Goal: Navigation & Orientation: Find specific page/section

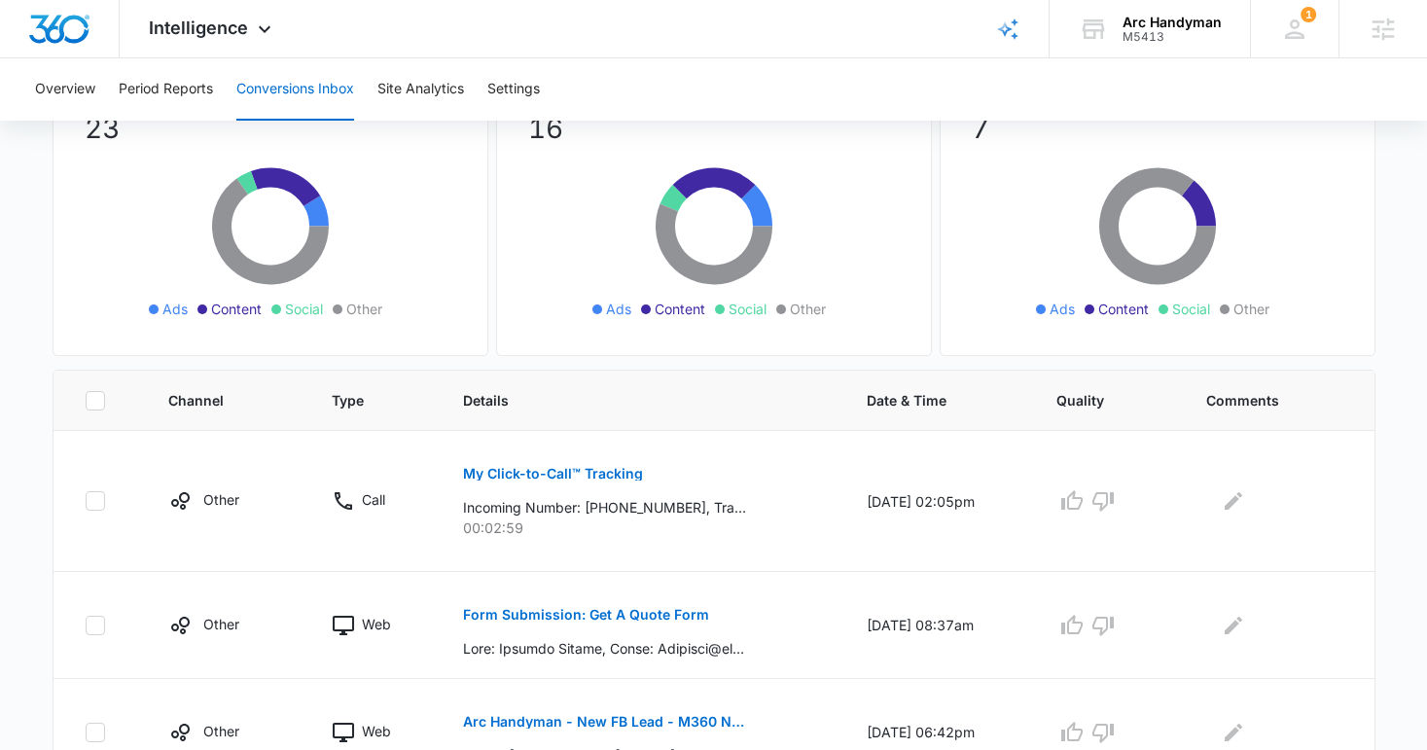
scroll to position [535, 0]
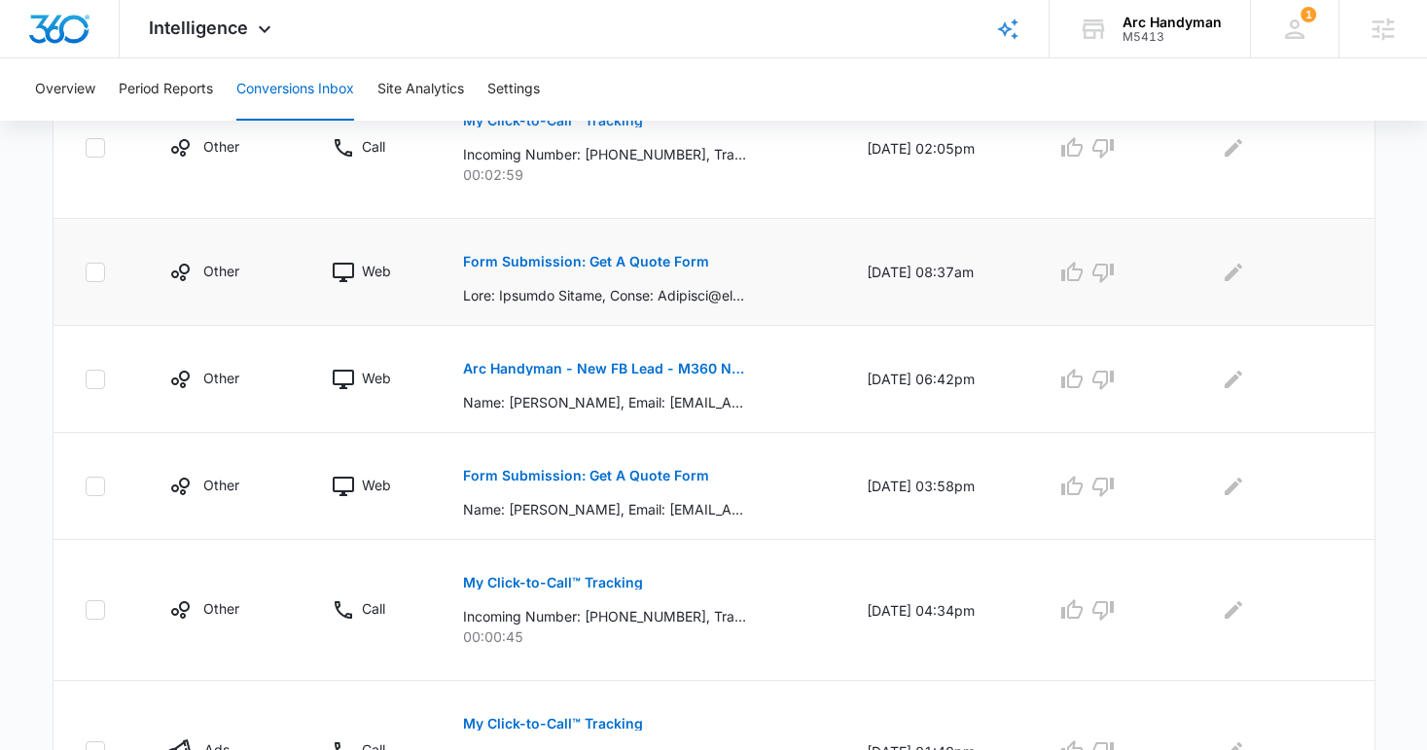
click at [624, 266] on p "Form Submission: Get A Quote Form" at bounding box center [586, 262] width 246 height 14
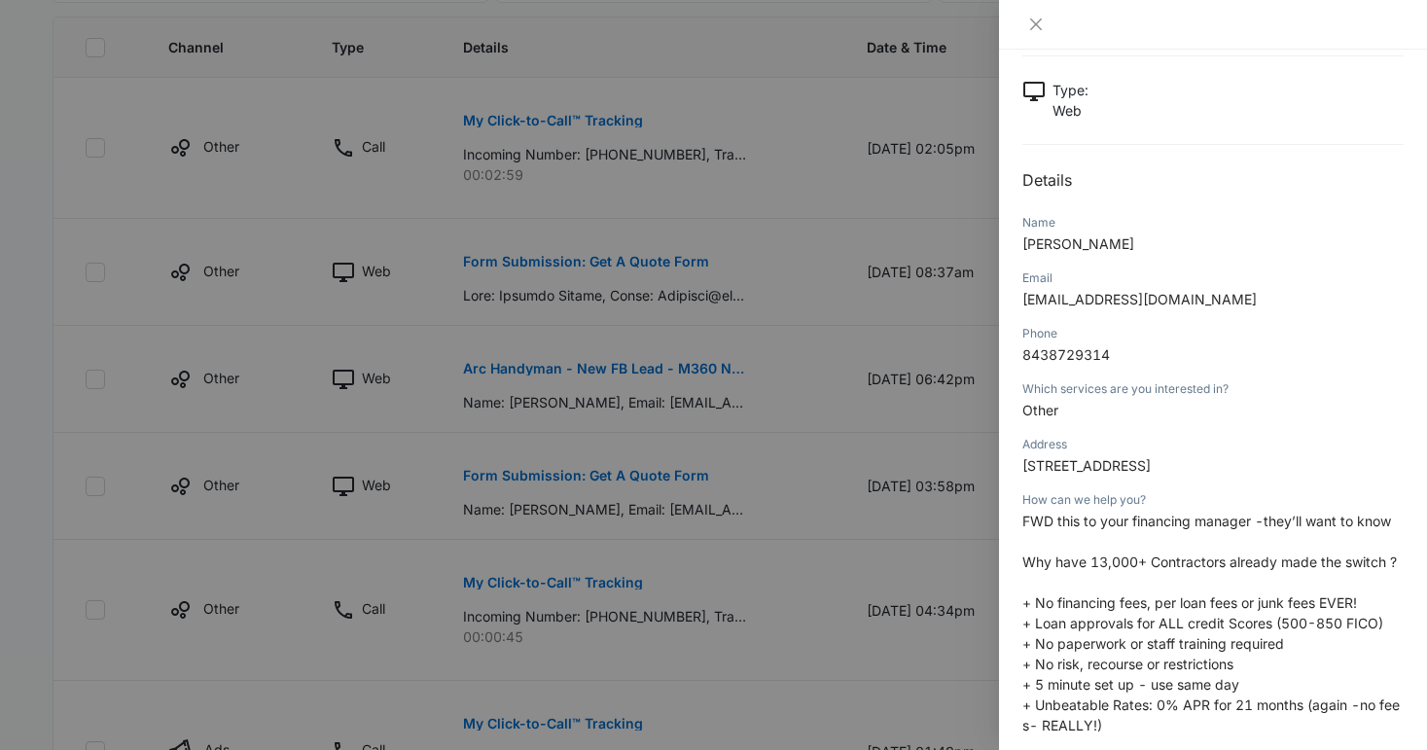
scroll to position [120, 0]
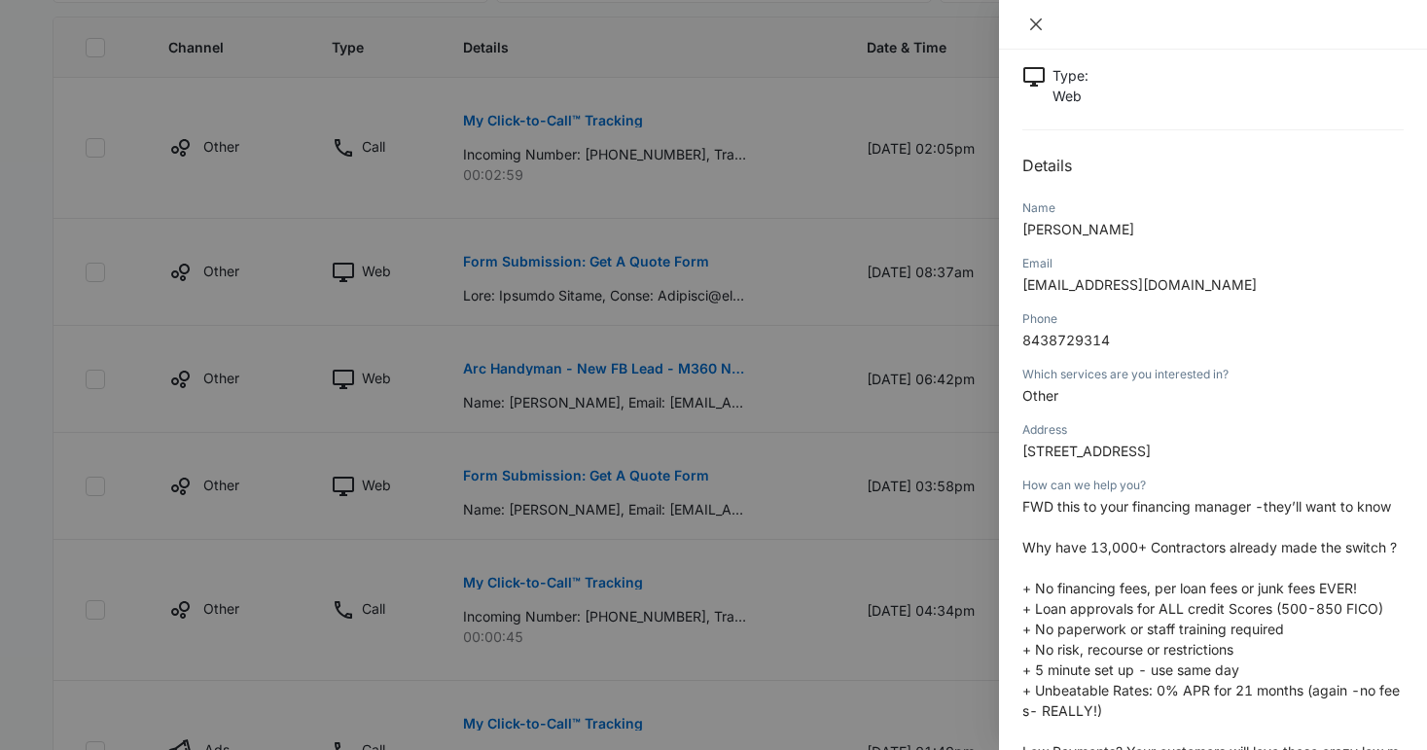
click at [1031, 19] on icon "close" at bounding box center [1036, 24] width 12 height 12
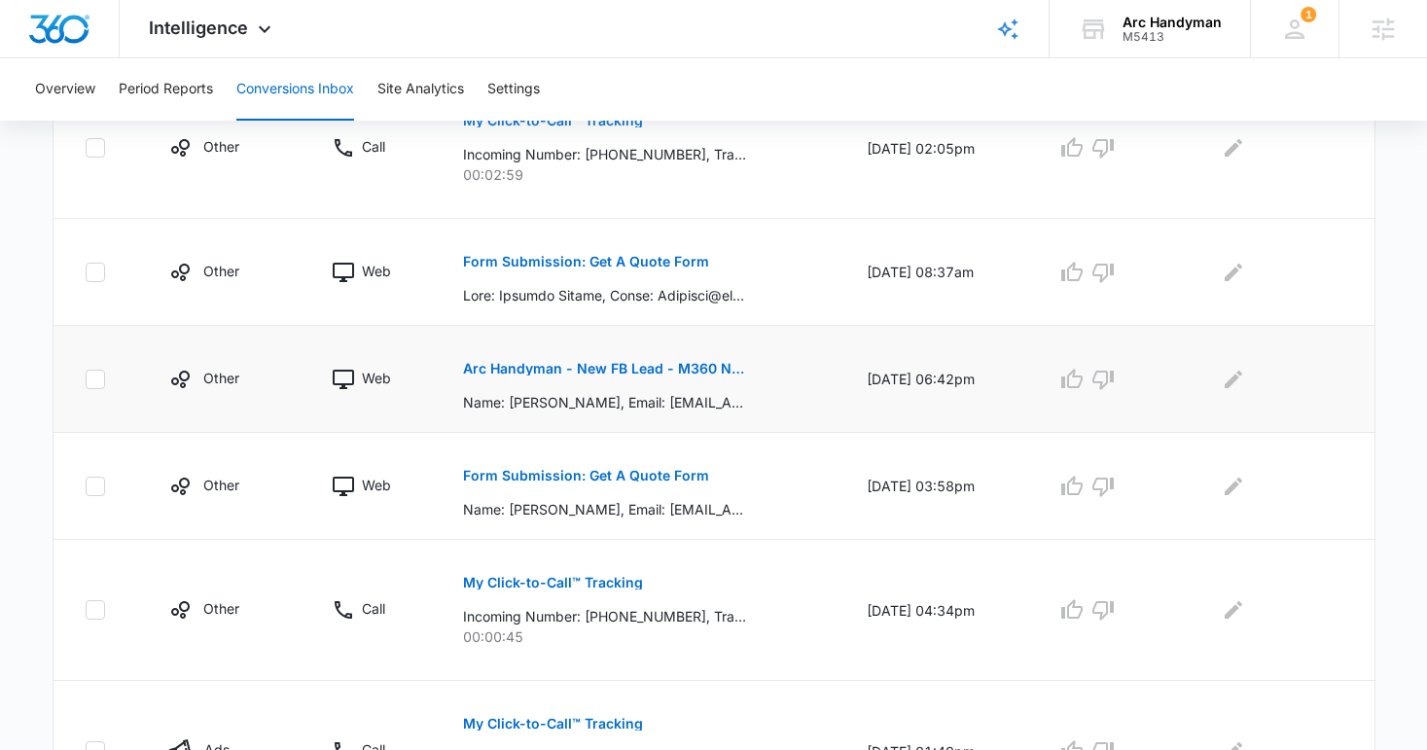
click at [612, 366] on p "Arc Handyman - New FB Lead - M360 Notification" at bounding box center [604, 369] width 283 height 14
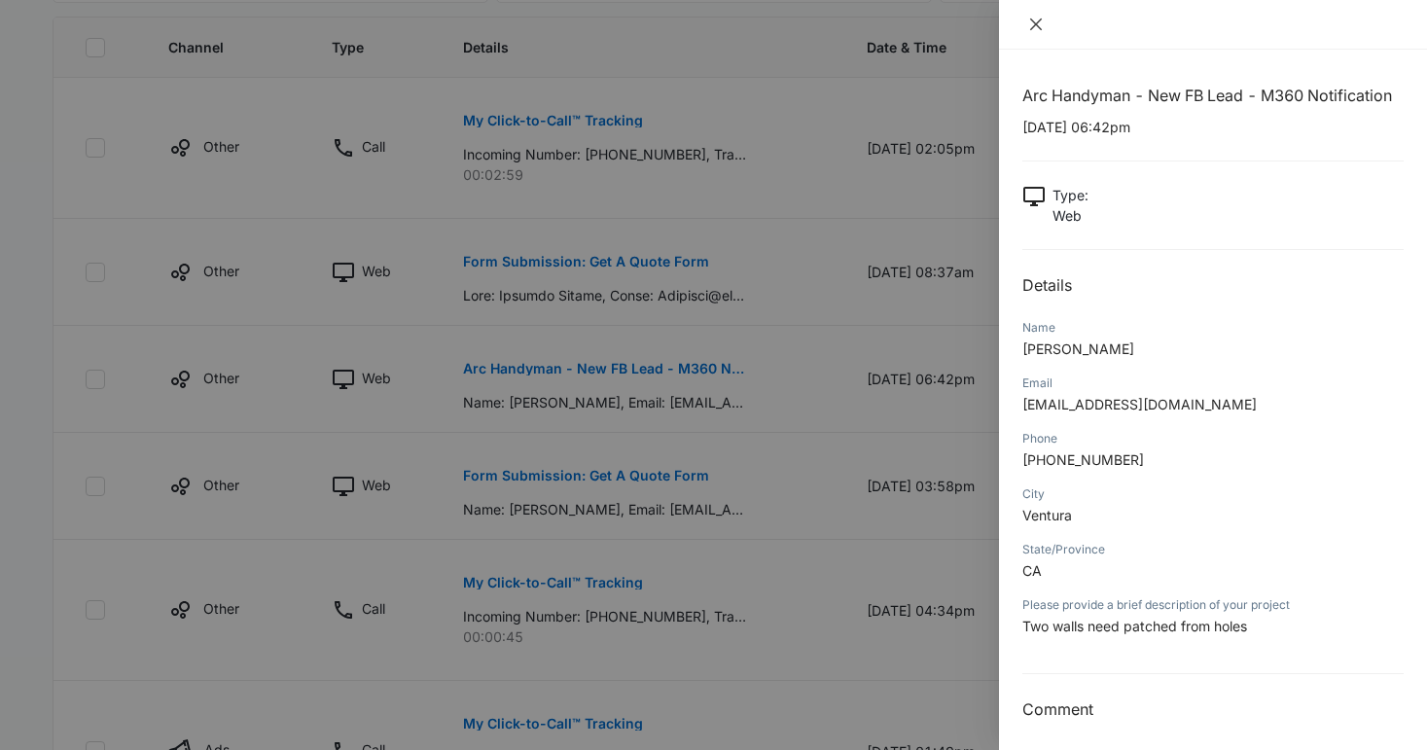
click at [1031, 25] on icon "close" at bounding box center [1036, 25] width 16 height 16
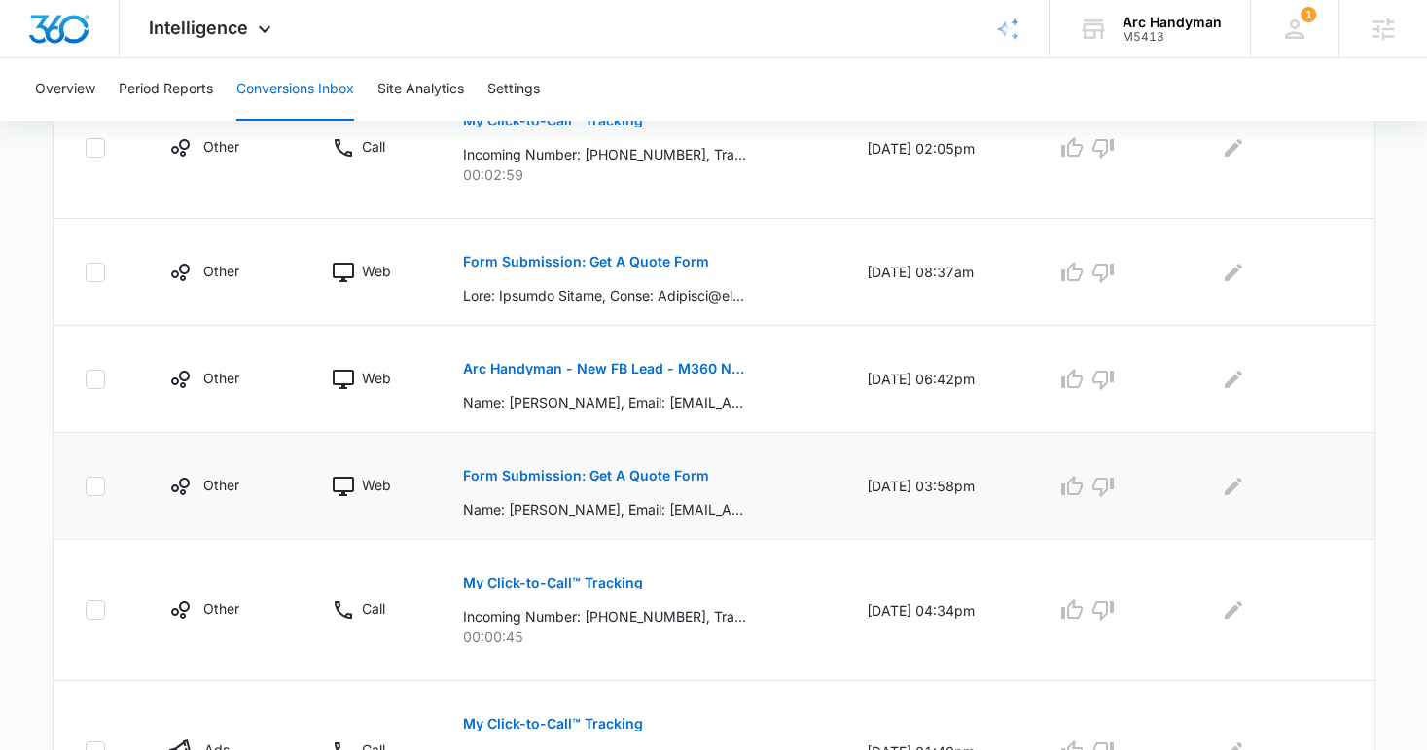
click at [561, 472] on p "Form Submission: Get A Quote Form" at bounding box center [586, 476] width 246 height 14
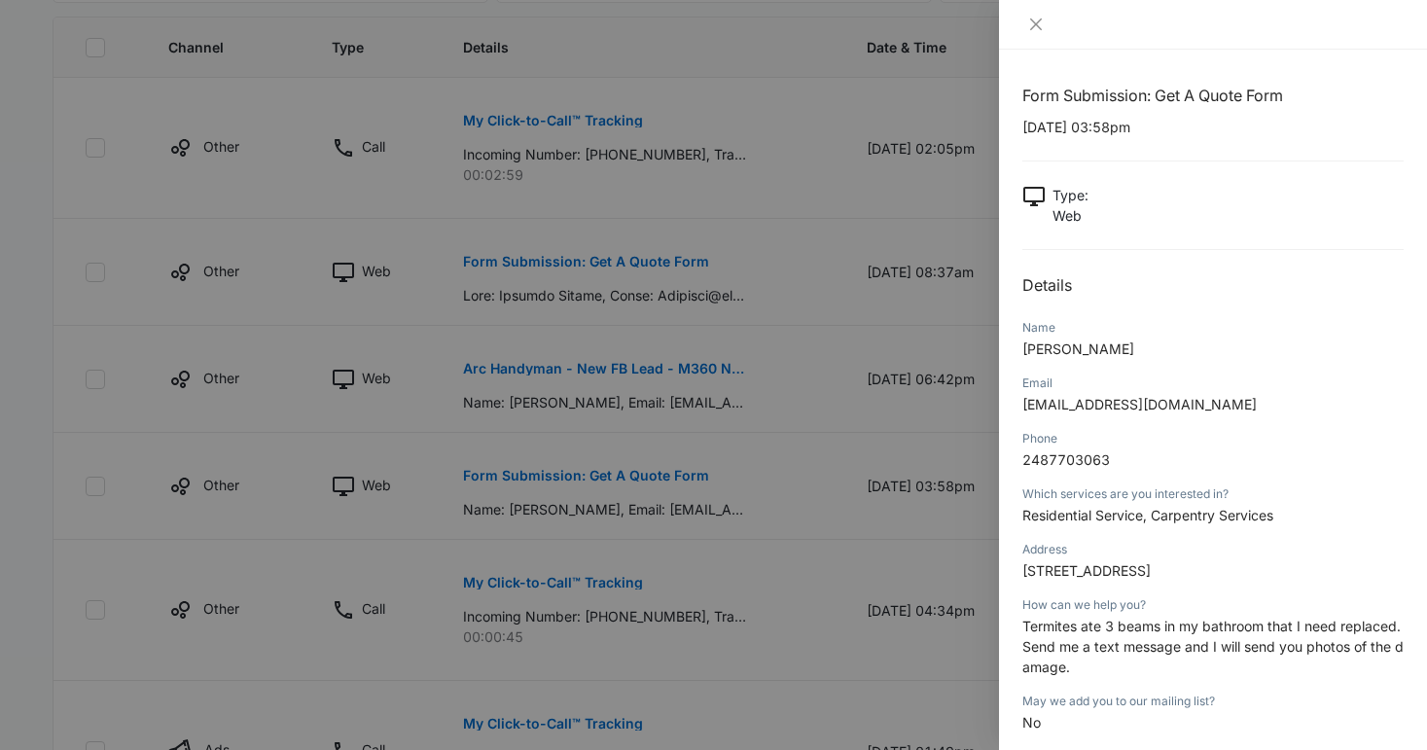
click at [371, 422] on div at bounding box center [713, 375] width 1427 height 750
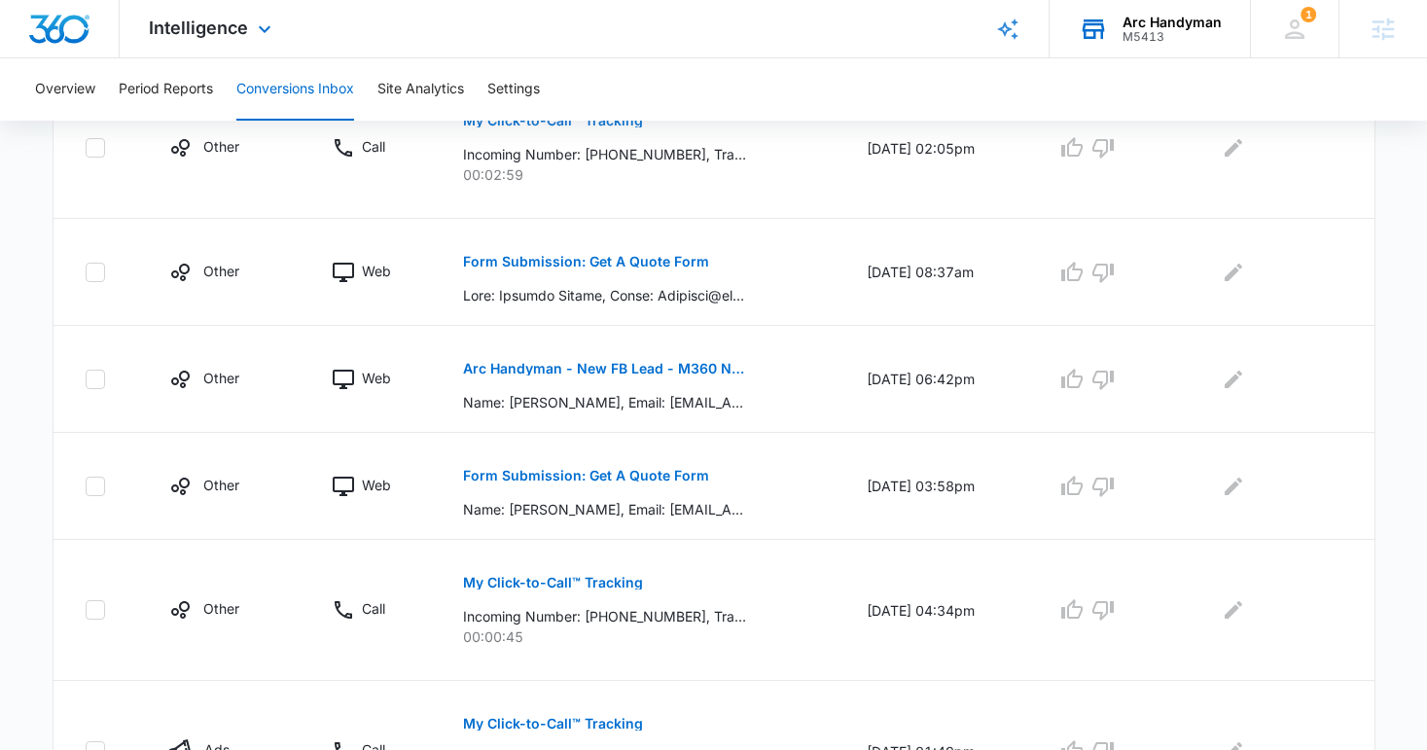
click at [1142, 23] on div "Arc Handyman" at bounding box center [1171, 23] width 99 height 16
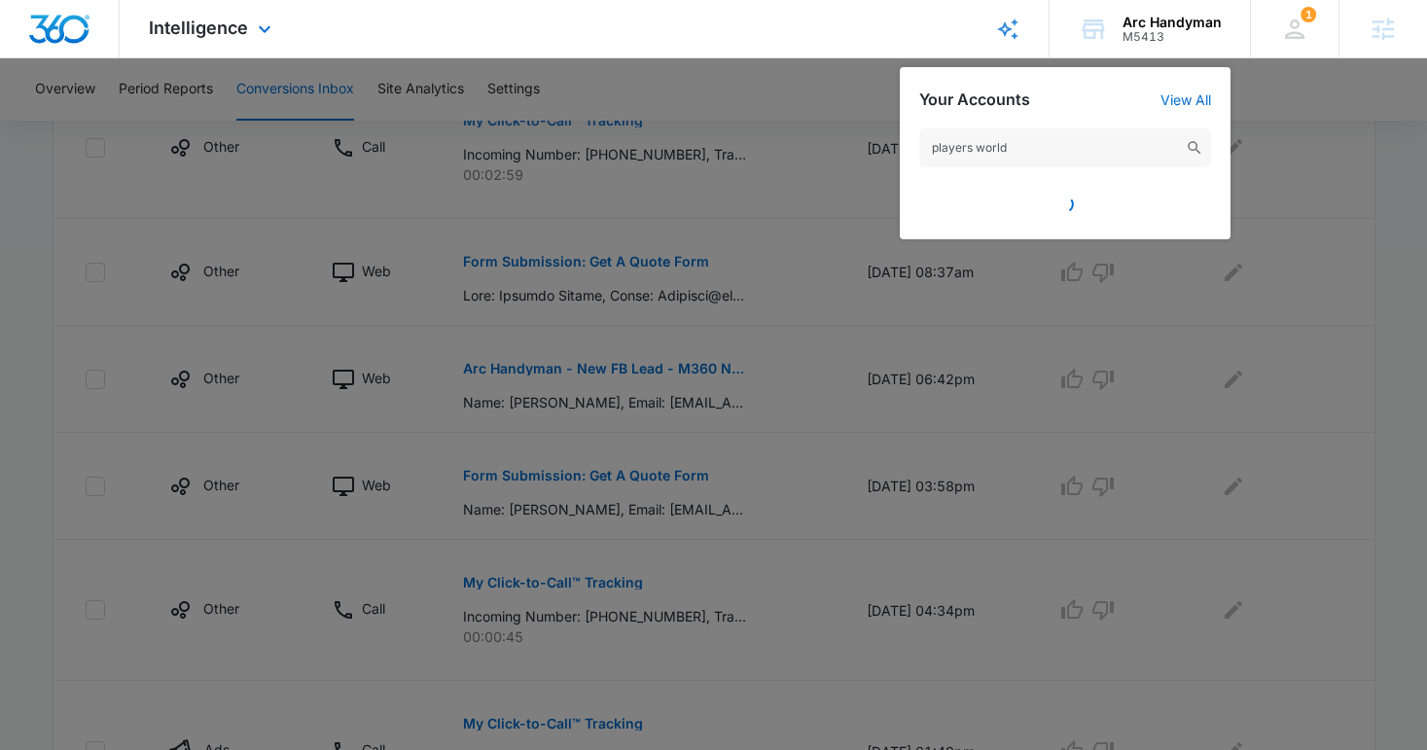
type input "players world"
click at [1189, 100] on link "View All" at bounding box center [1185, 99] width 51 height 17
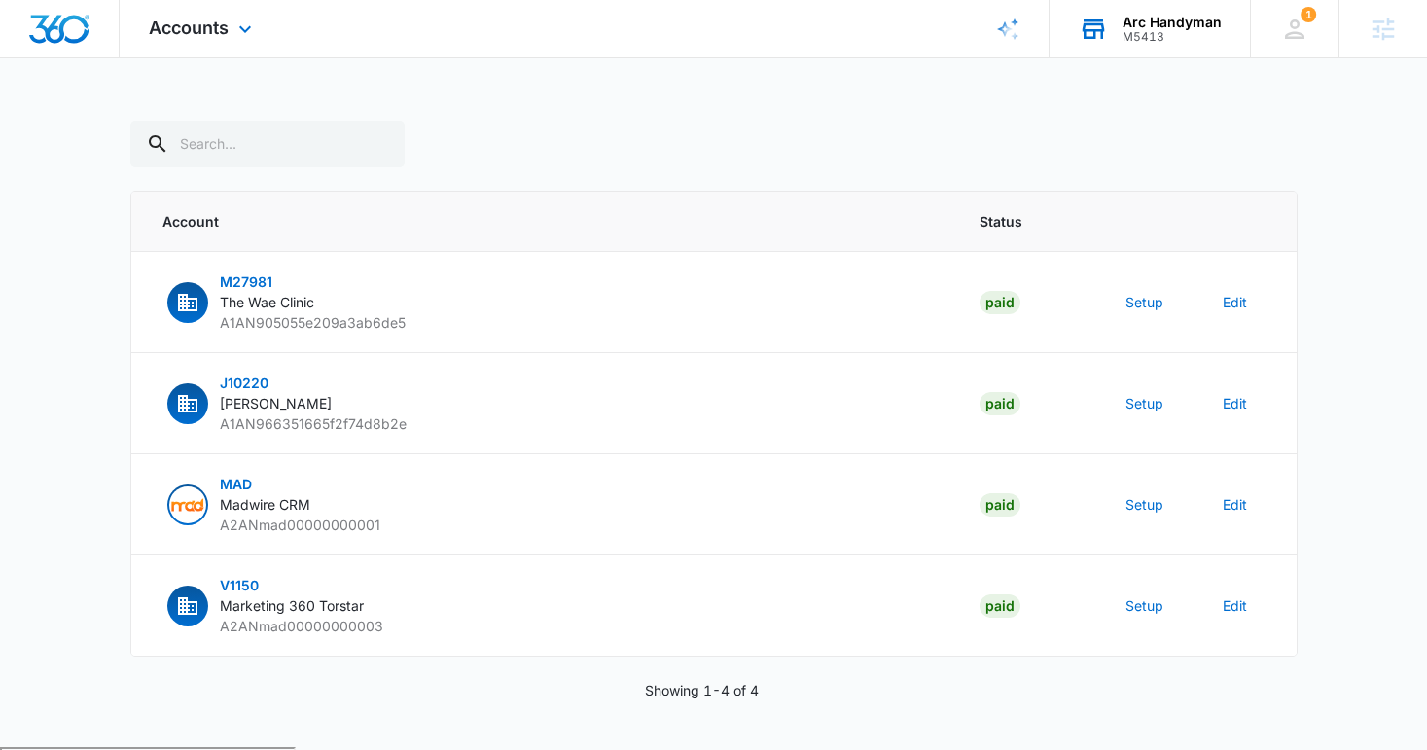
click at [1160, 36] on div "M5413" at bounding box center [1171, 37] width 99 height 14
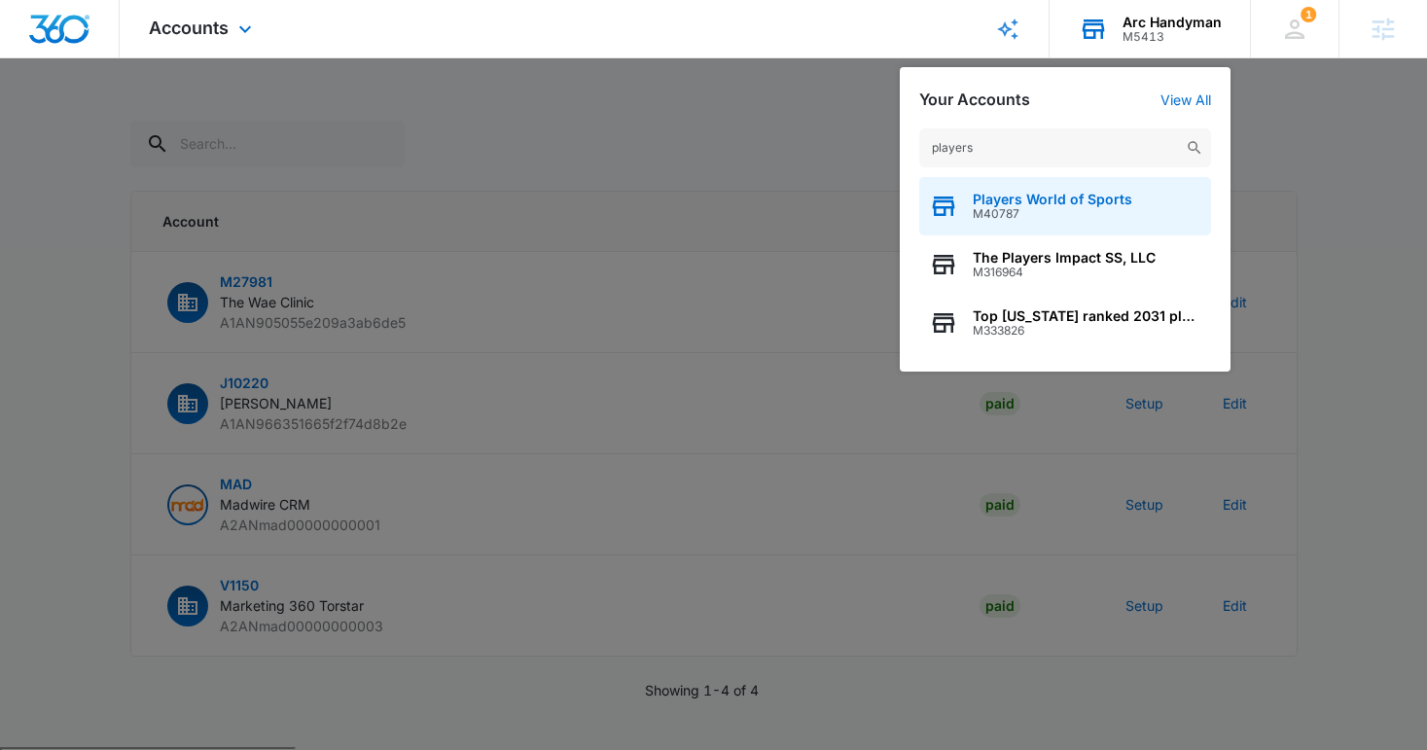
type input "players"
click at [1082, 188] on div "Players World of Sports M40787" at bounding box center [1065, 206] width 292 height 58
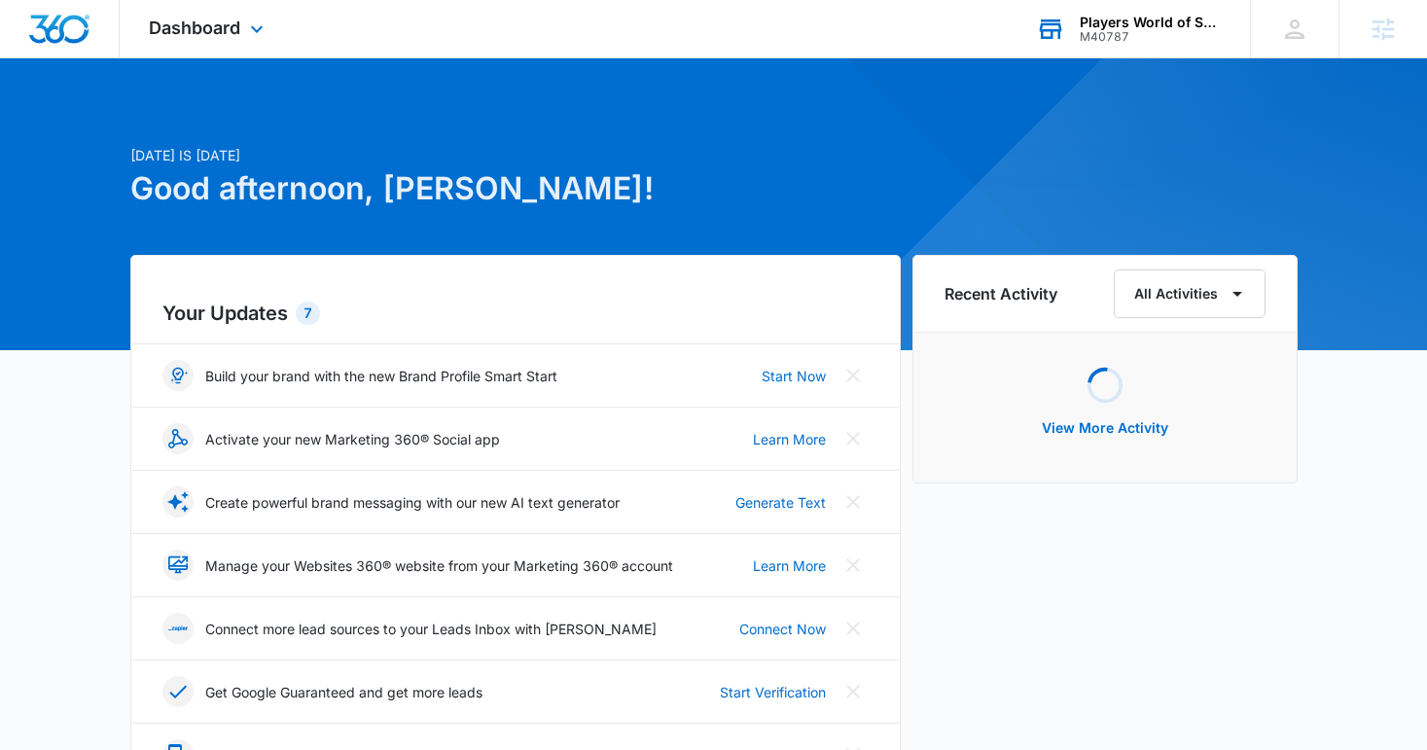
click at [126, 16] on div "Dashboard Apps Reputation Websites Forms CRM Email Social Shop Payments POS Con…" at bounding box center [209, 28] width 178 height 57
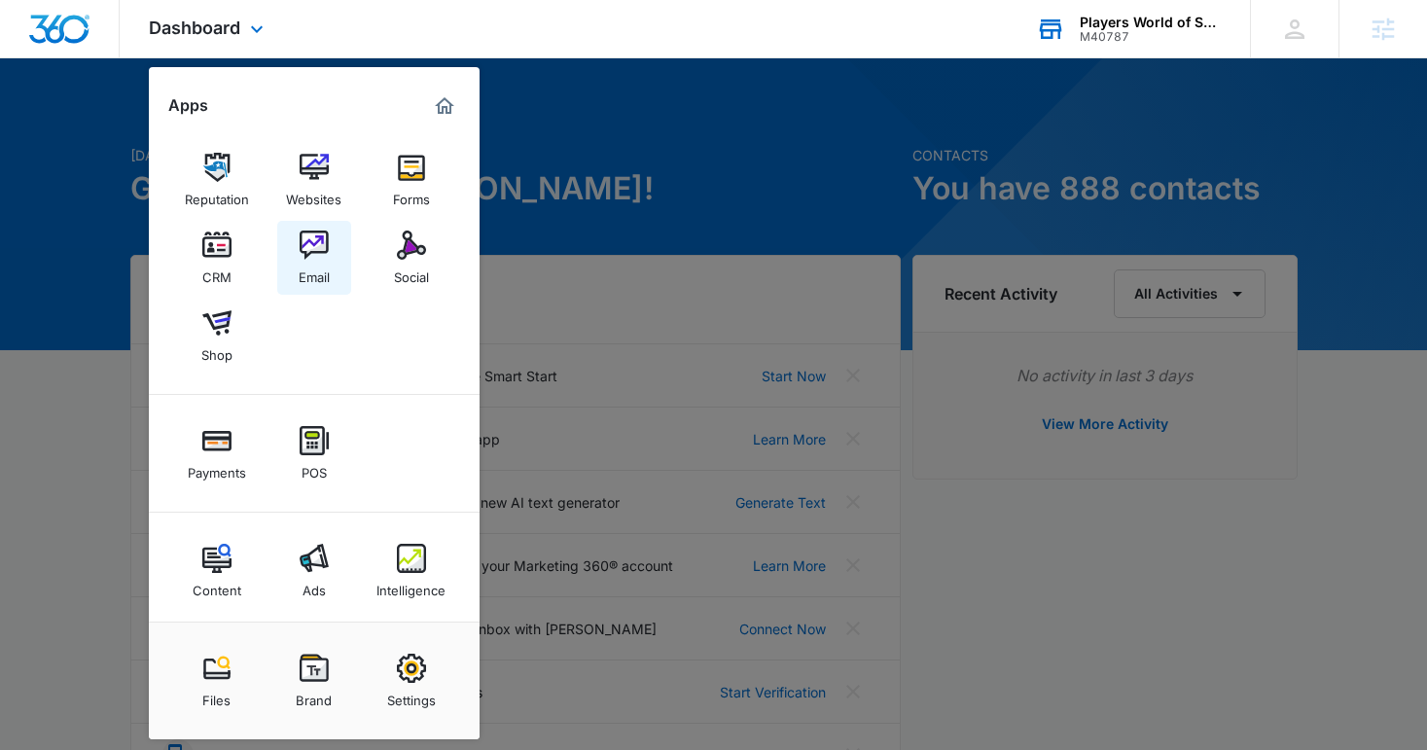
click at [306, 264] on div "Email" at bounding box center [314, 272] width 31 height 25
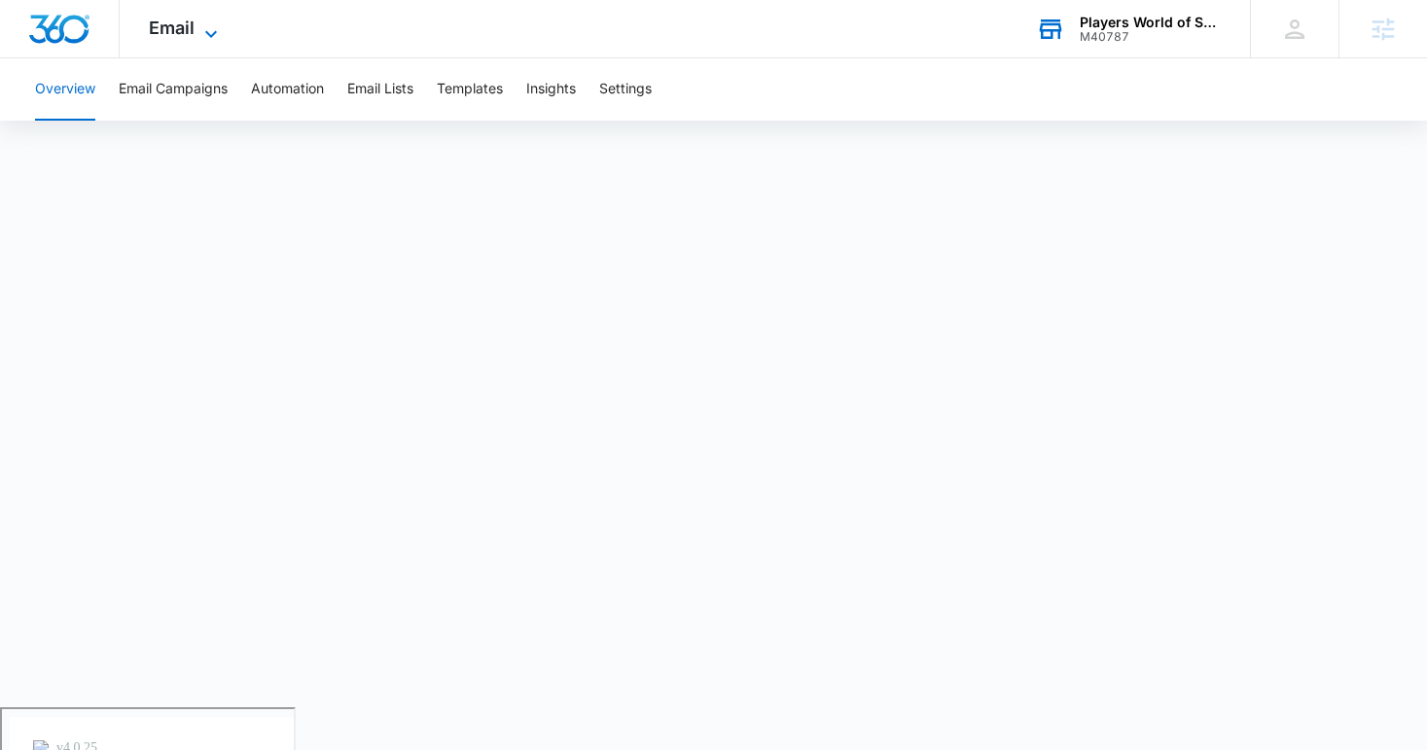
click at [192, 29] on span "Email" at bounding box center [172, 28] width 46 height 20
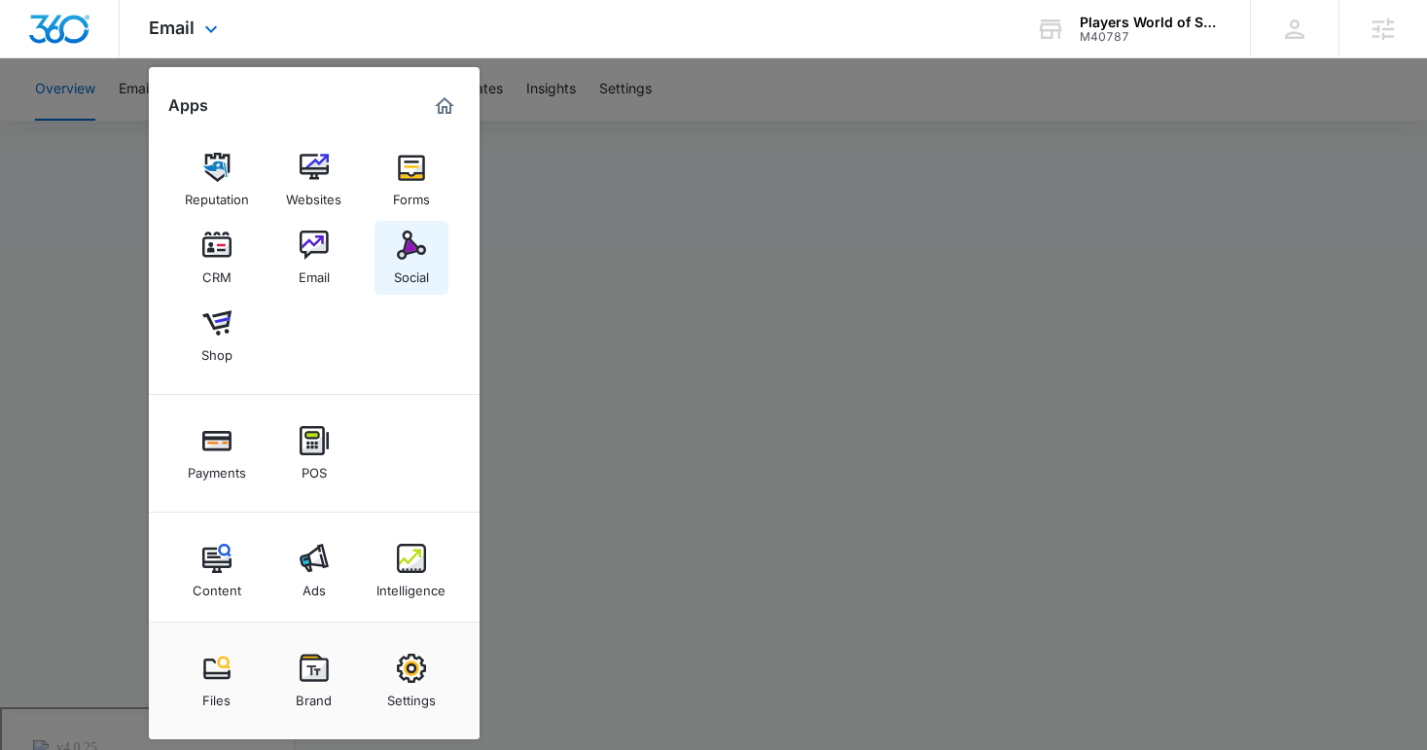
click at [423, 273] on div "Social" at bounding box center [411, 272] width 35 height 25
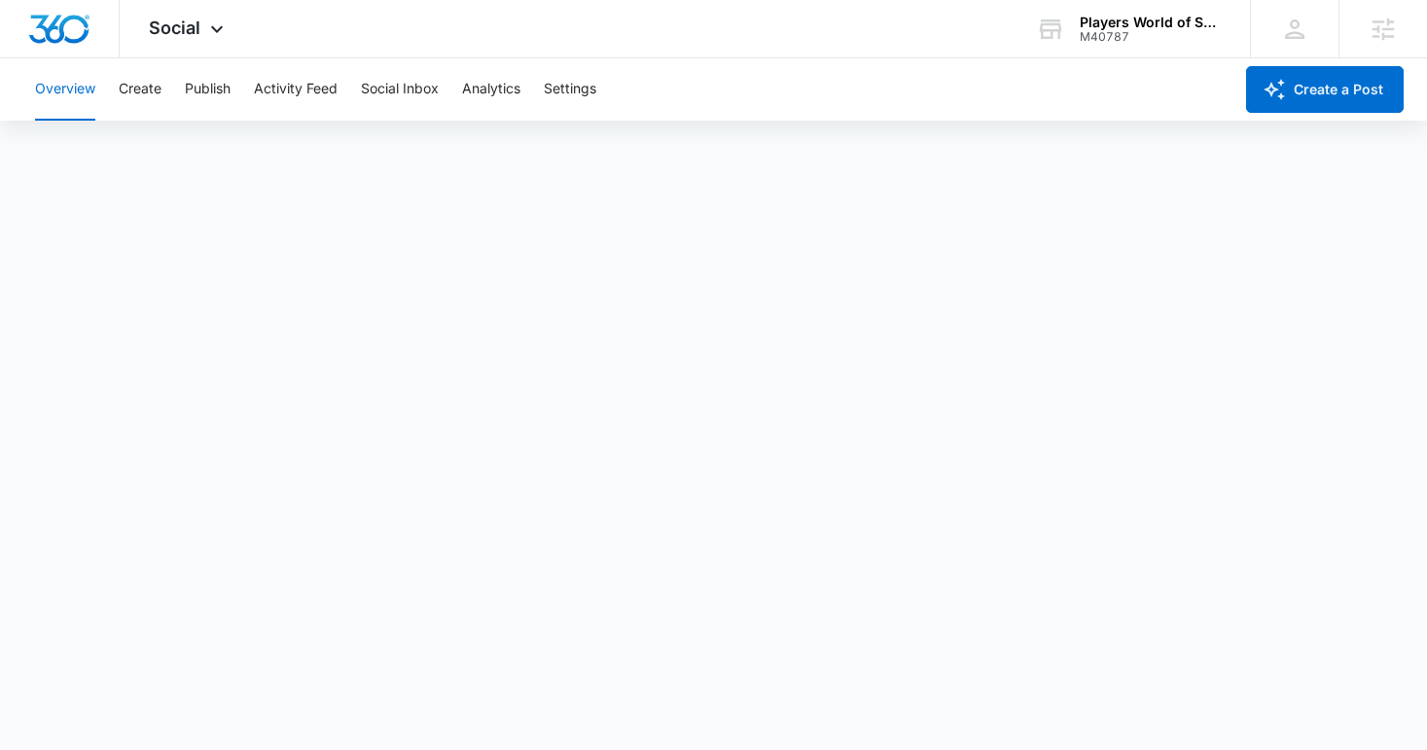
click at [115, 101] on div "Overview Create Publish Activity Feed Social Inbox Analytics Settings" at bounding box center [627, 89] width 1209 height 62
click at [143, 92] on button "Create" at bounding box center [140, 89] width 43 height 62
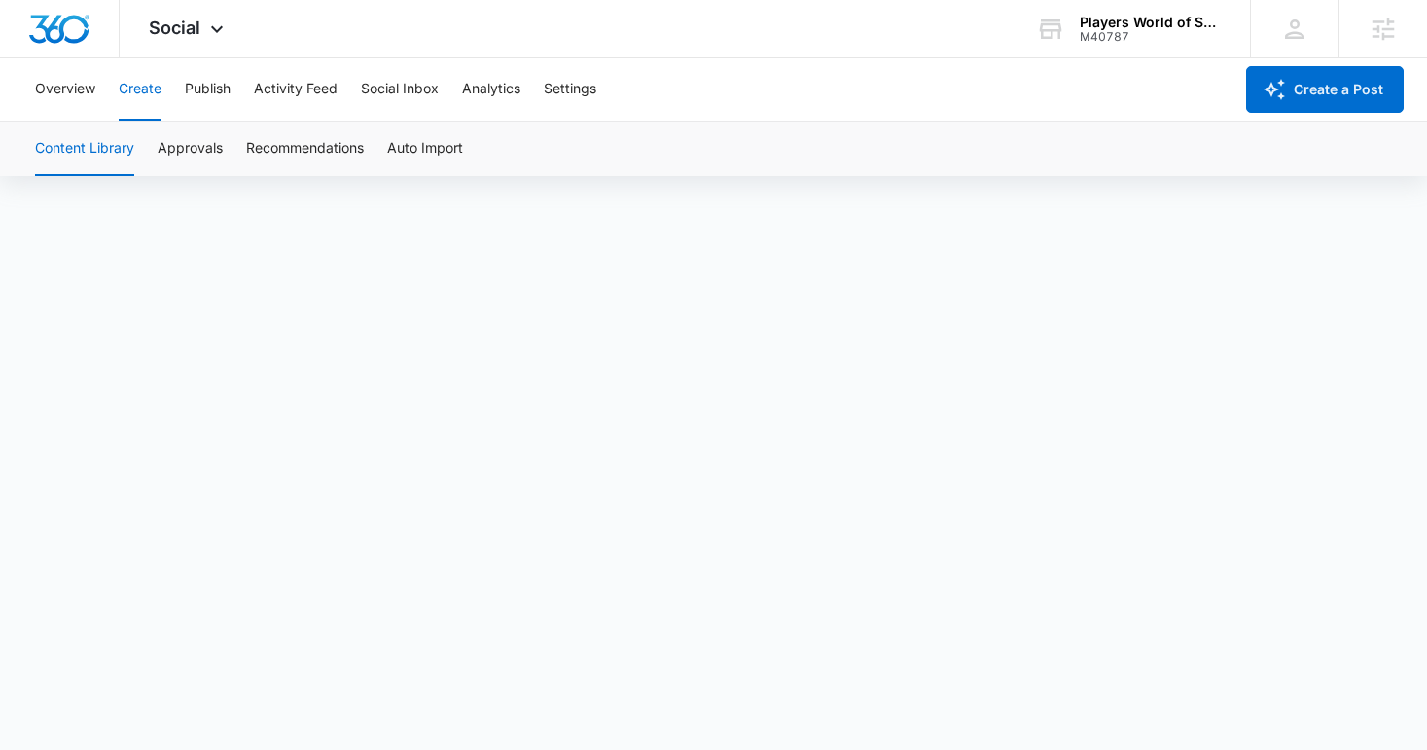
scroll to position [14, 0]
click at [172, 13] on div "Social Apps Reputation Websites Forms CRM Email Social Shop Payments POS Conten…" at bounding box center [189, 28] width 138 height 57
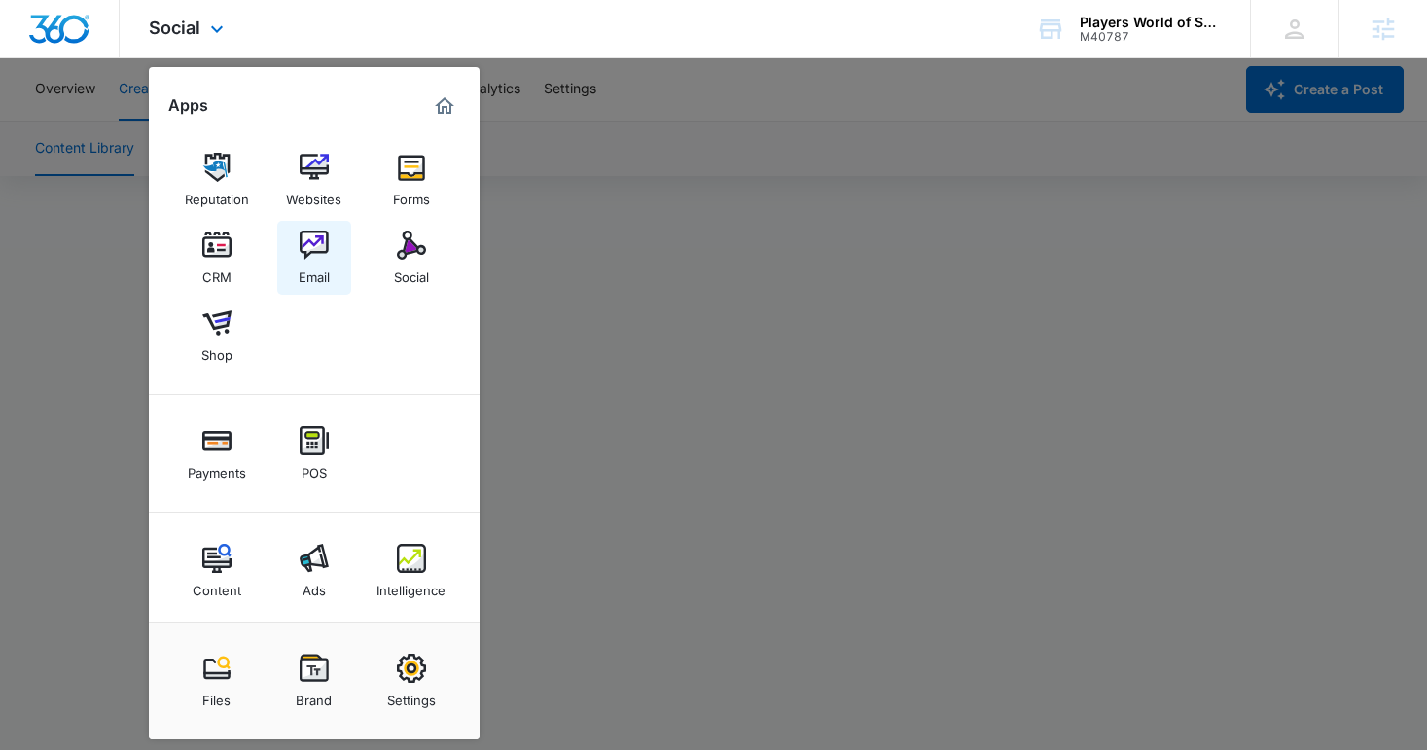
click at [300, 245] on img at bounding box center [314, 244] width 29 height 29
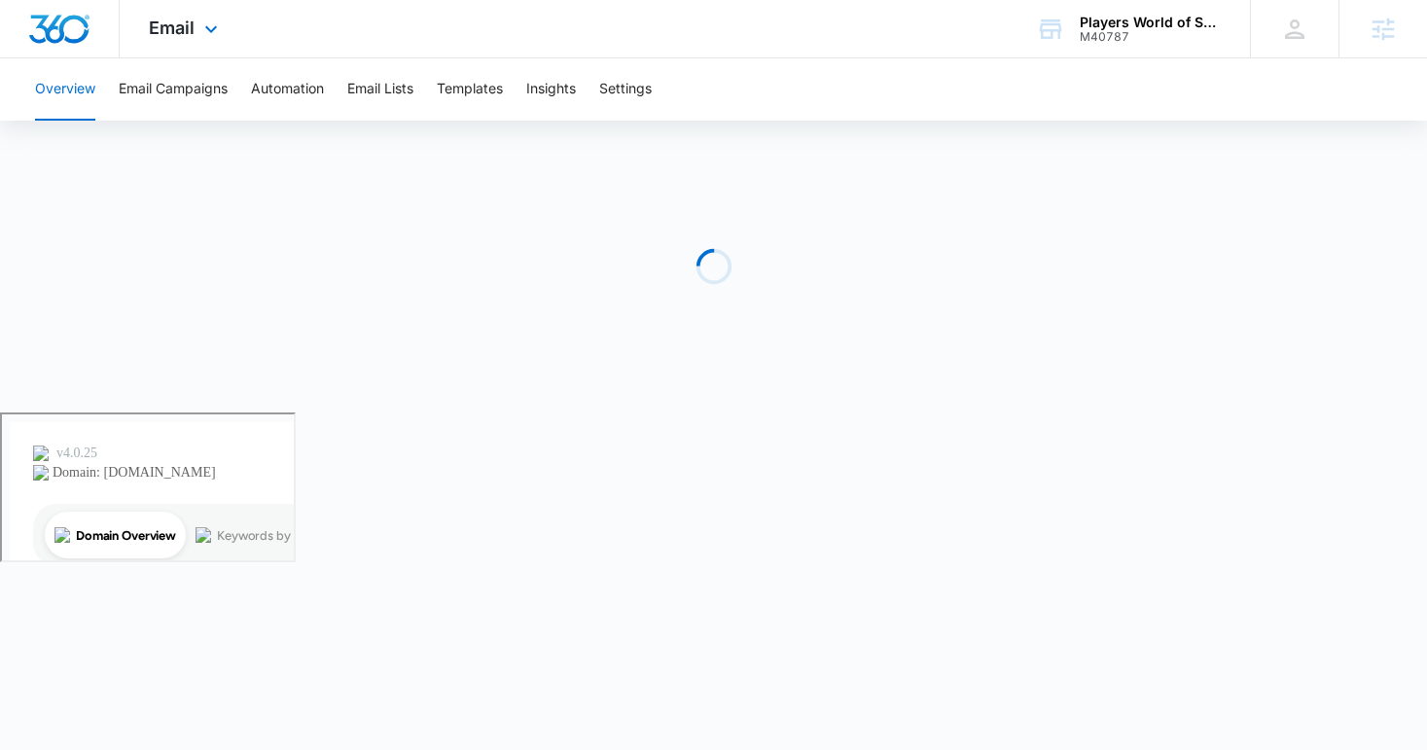
click at [185, 10] on div "Email Apps Reputation Websites Forms CRM Email Social Shop Payments POS Content…" at bounding box center [186, 28] width 132 height 57
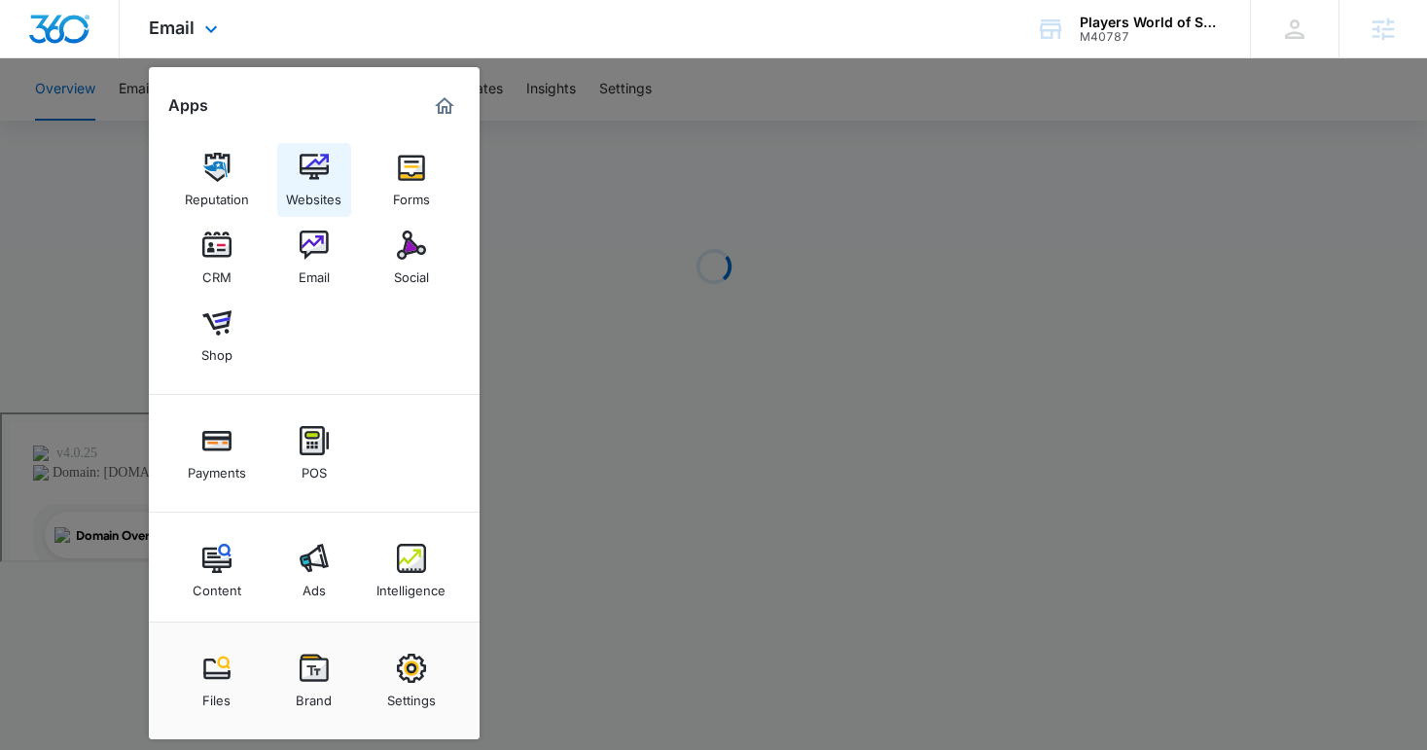
click at [301, 179] on img at bounding box center [314, 167] width 29 height 29
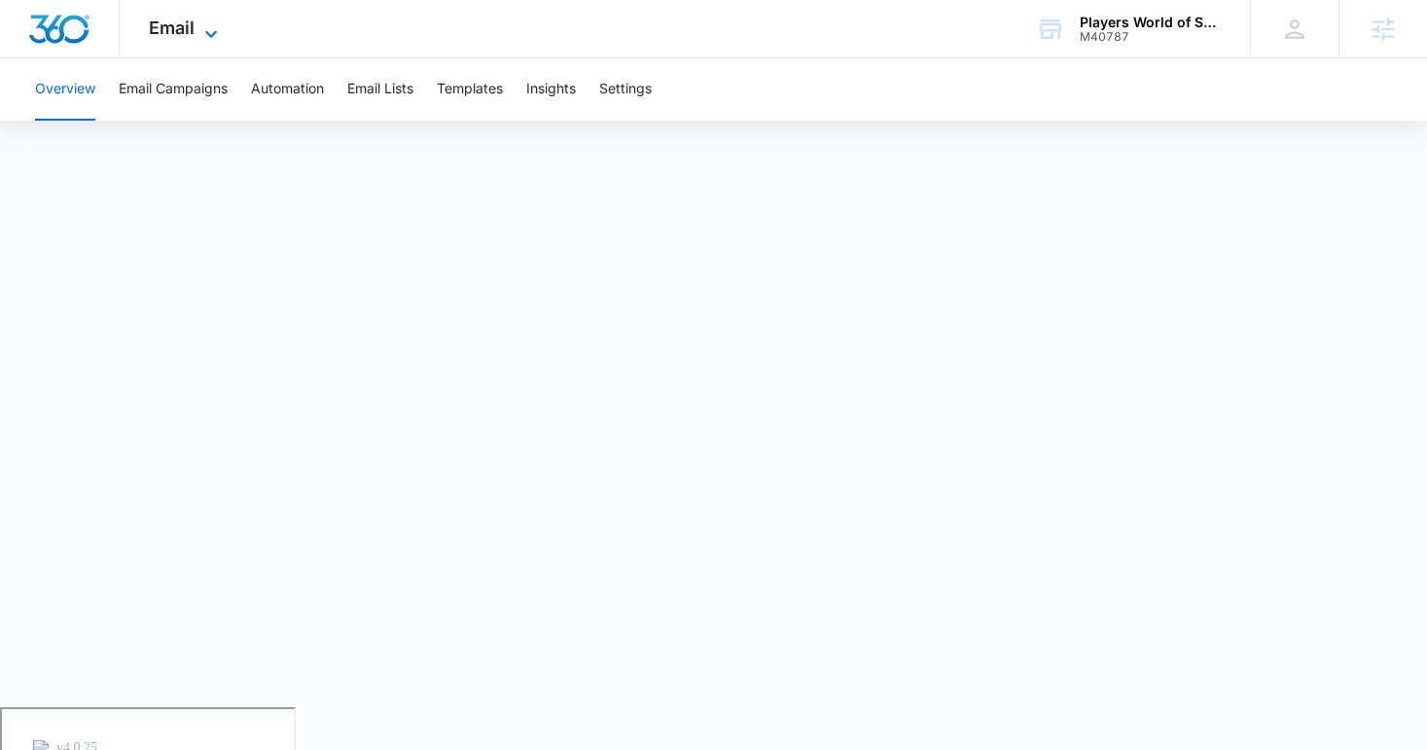
click at [168, 26] on span "Email" at bounding box center [172, 28] width 46 height 20
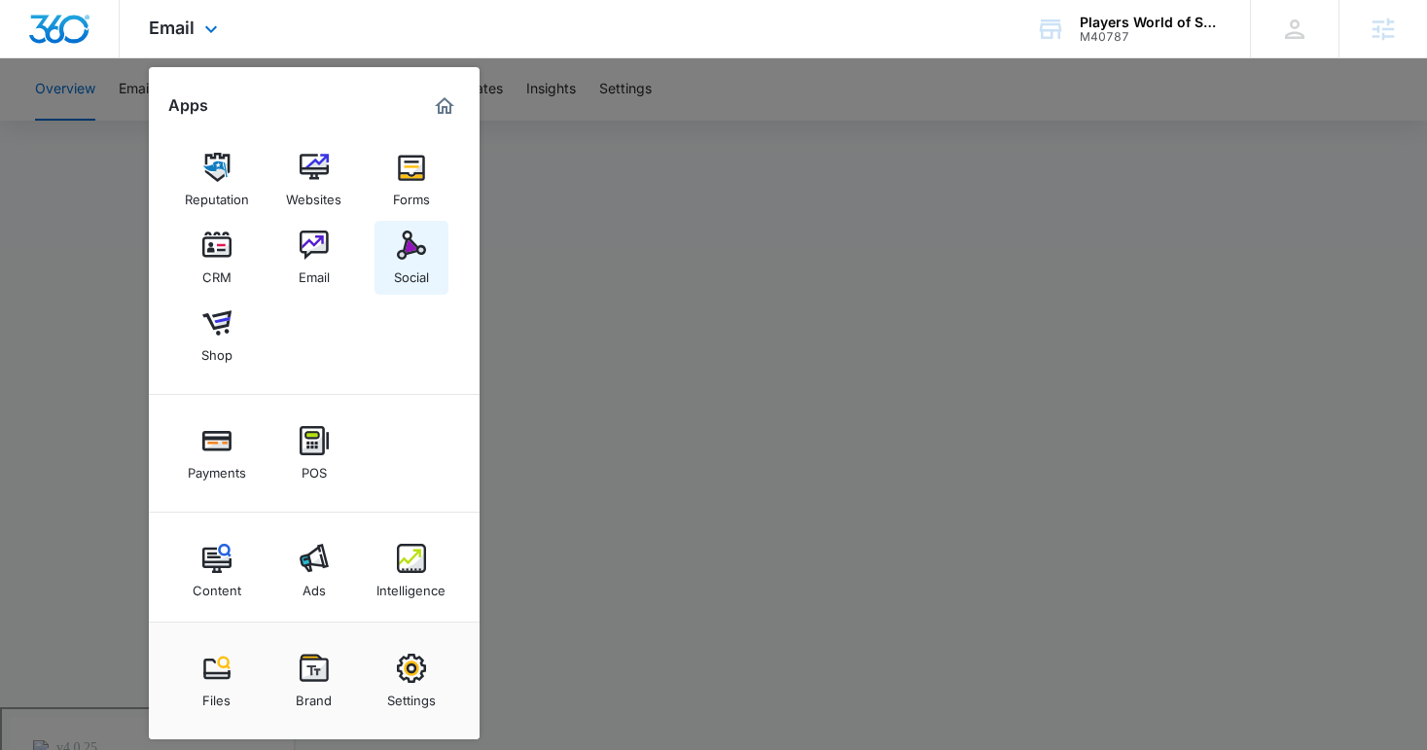
click at [440, 256] on link "Social" at bounding box center [411, 258] width 74 height 74
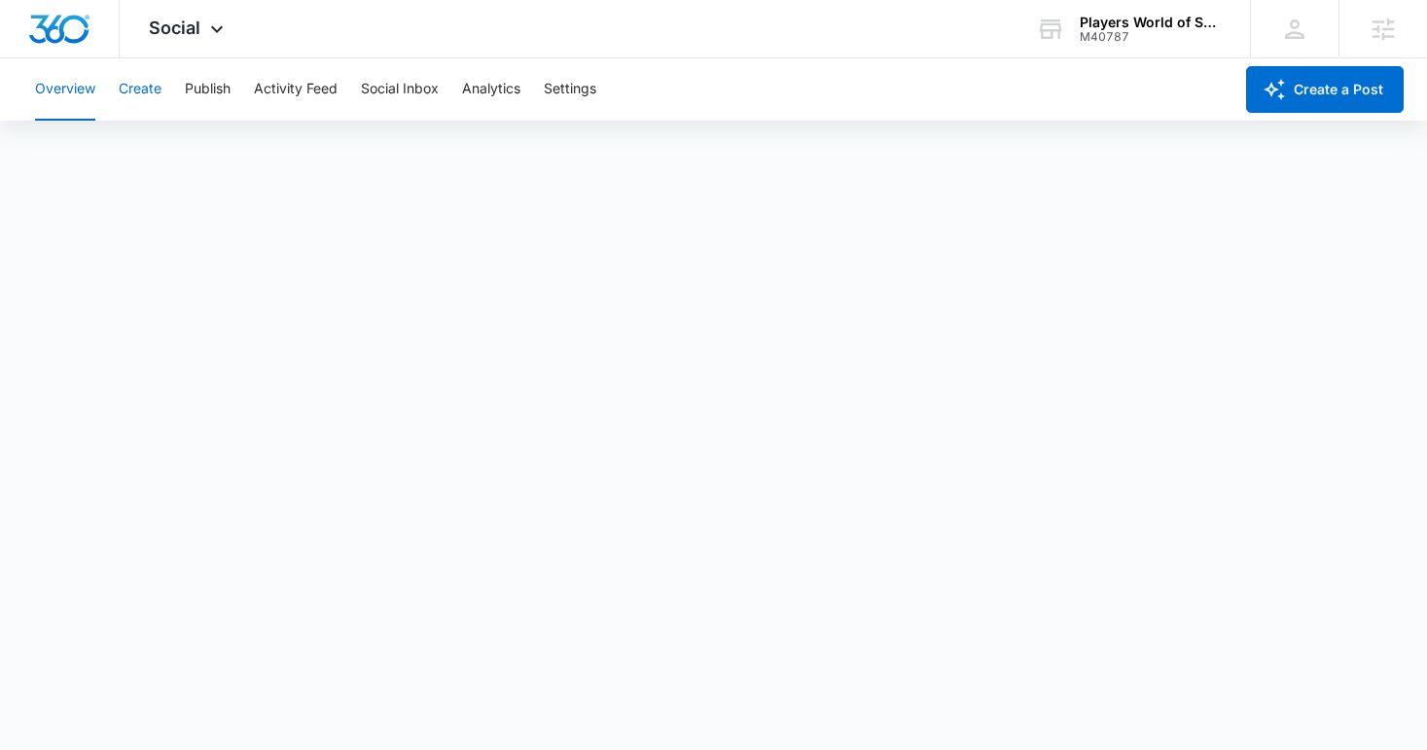
click at [143, 85] on button "Create" at bounding box center [140, 89] width 43 height 62
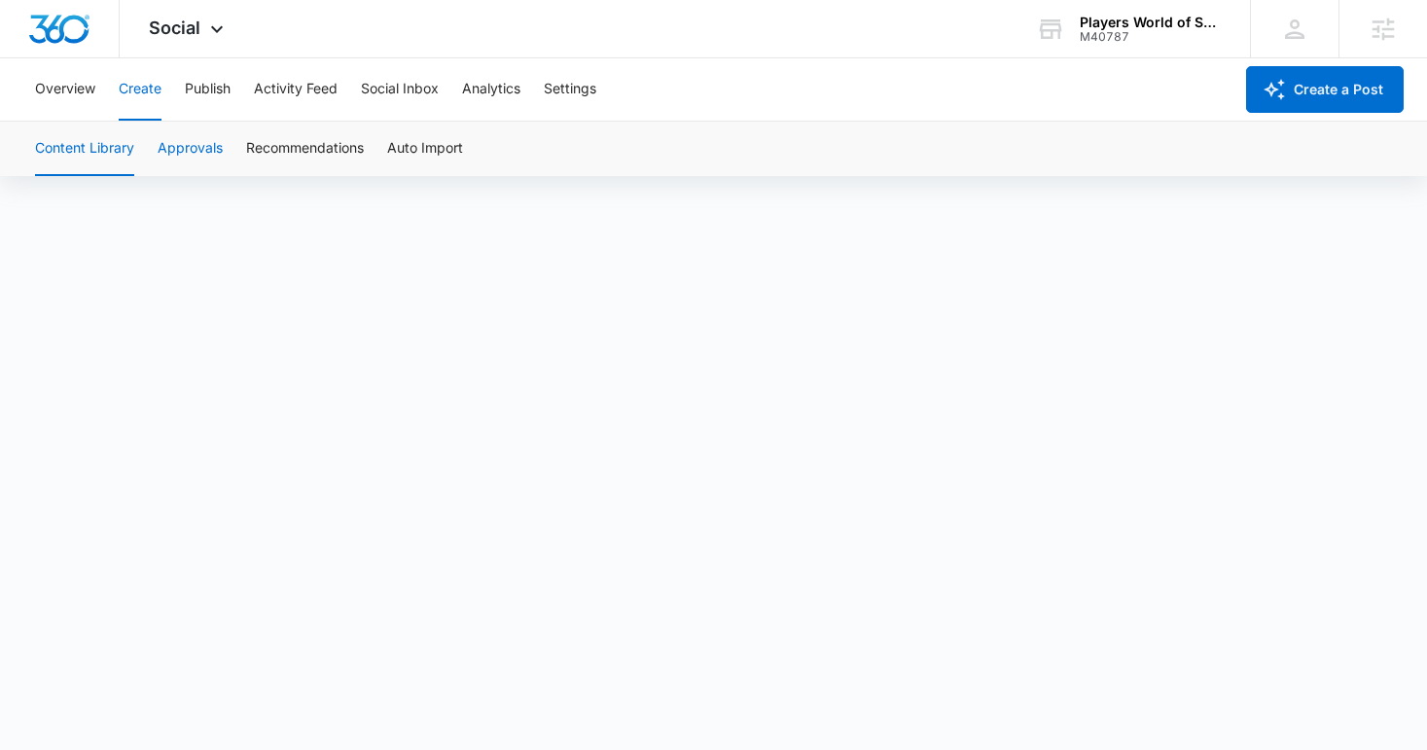
click at [195, 158] on button "Approvals" at bounding box center [190, 149] width 65 height 54
click at [176, 15] on div "Social Apps Reputation Websites Forms CRM Email Social Shop Payments POS Conten…" at bounding box center [189, 28] width 138 height 57
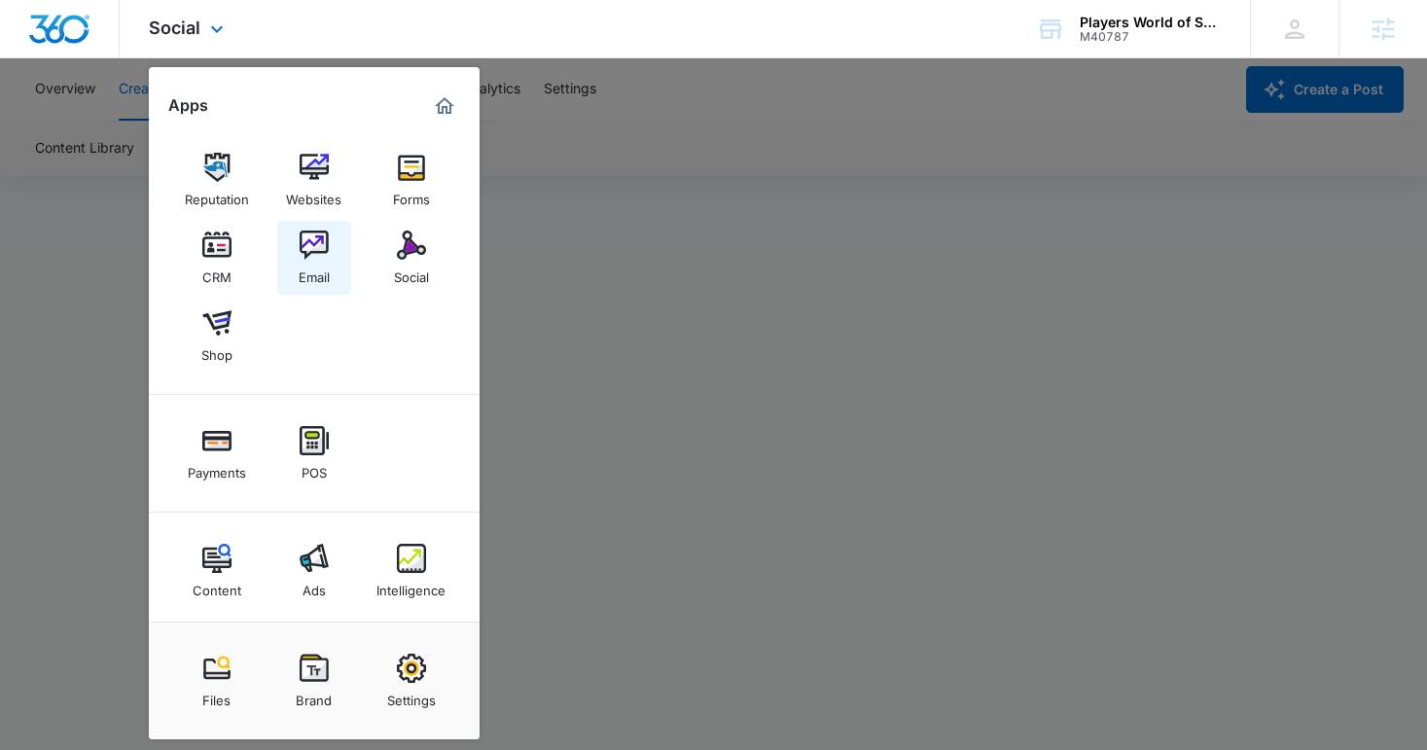
click at [310, 264] on div "Email" at bounding box center [314, 272] width 31 height 25
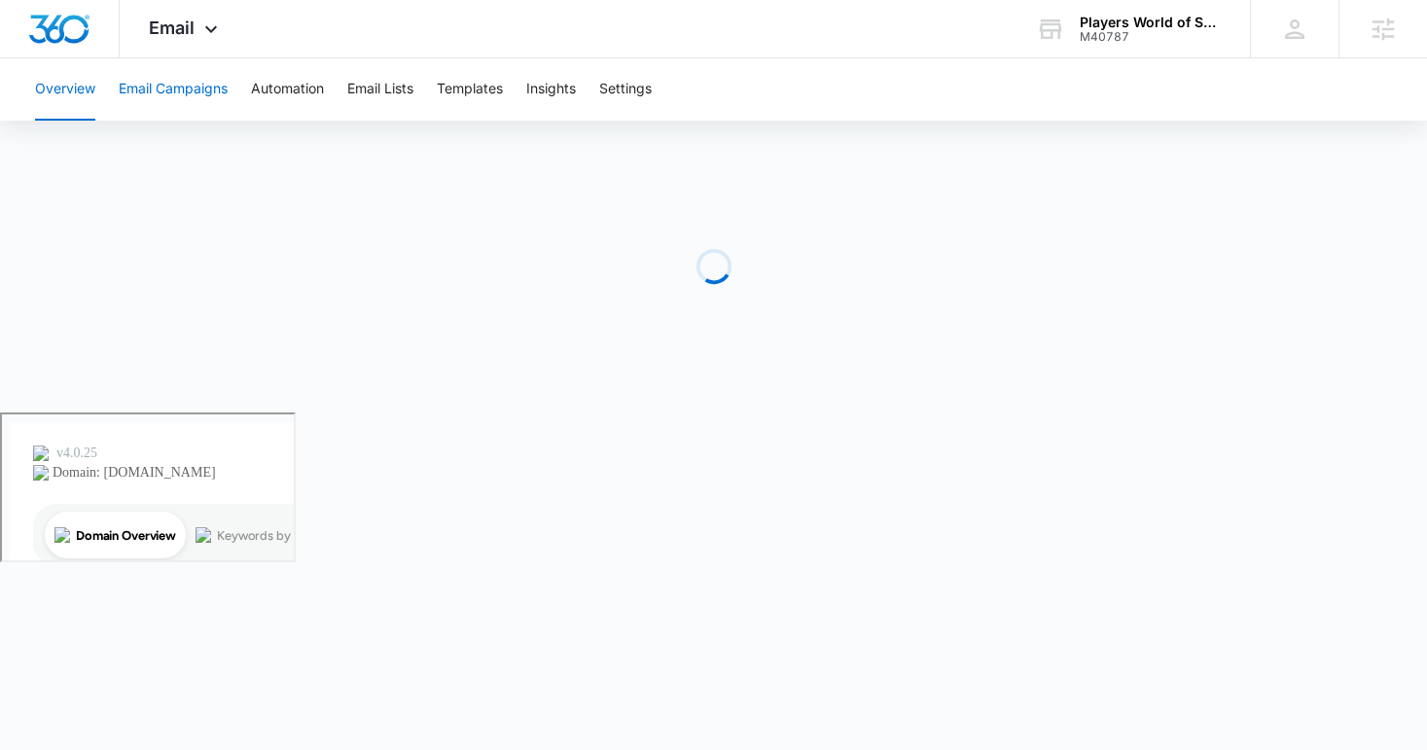
click at [167, 71] on button "Email Campaigns" at bounding box center [173, 89] width 109 height 62
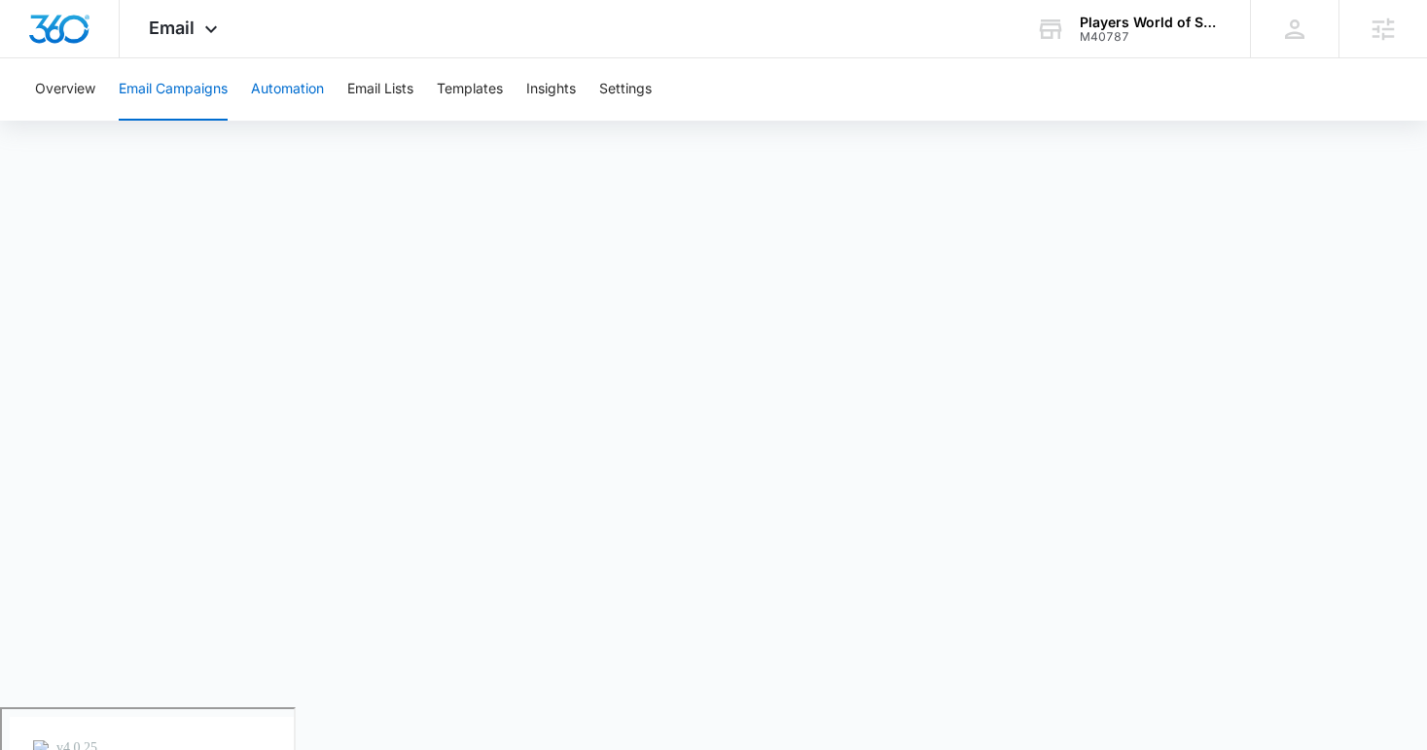
click at [276, 87] on button "Automation" at bounding box center [287, 89] width 73 height 62
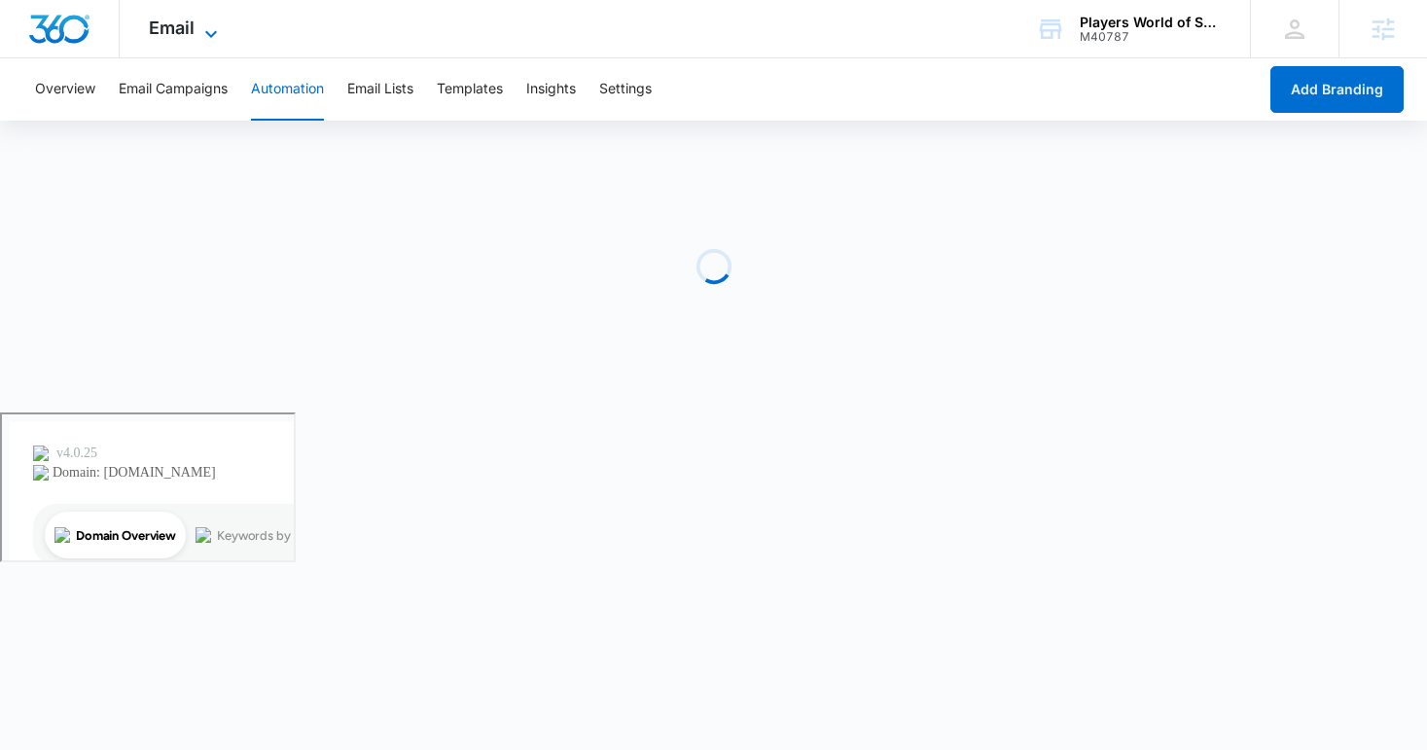
click at [186, 27] on span "Email" at bounding box center [172, 28] width 46 height 20
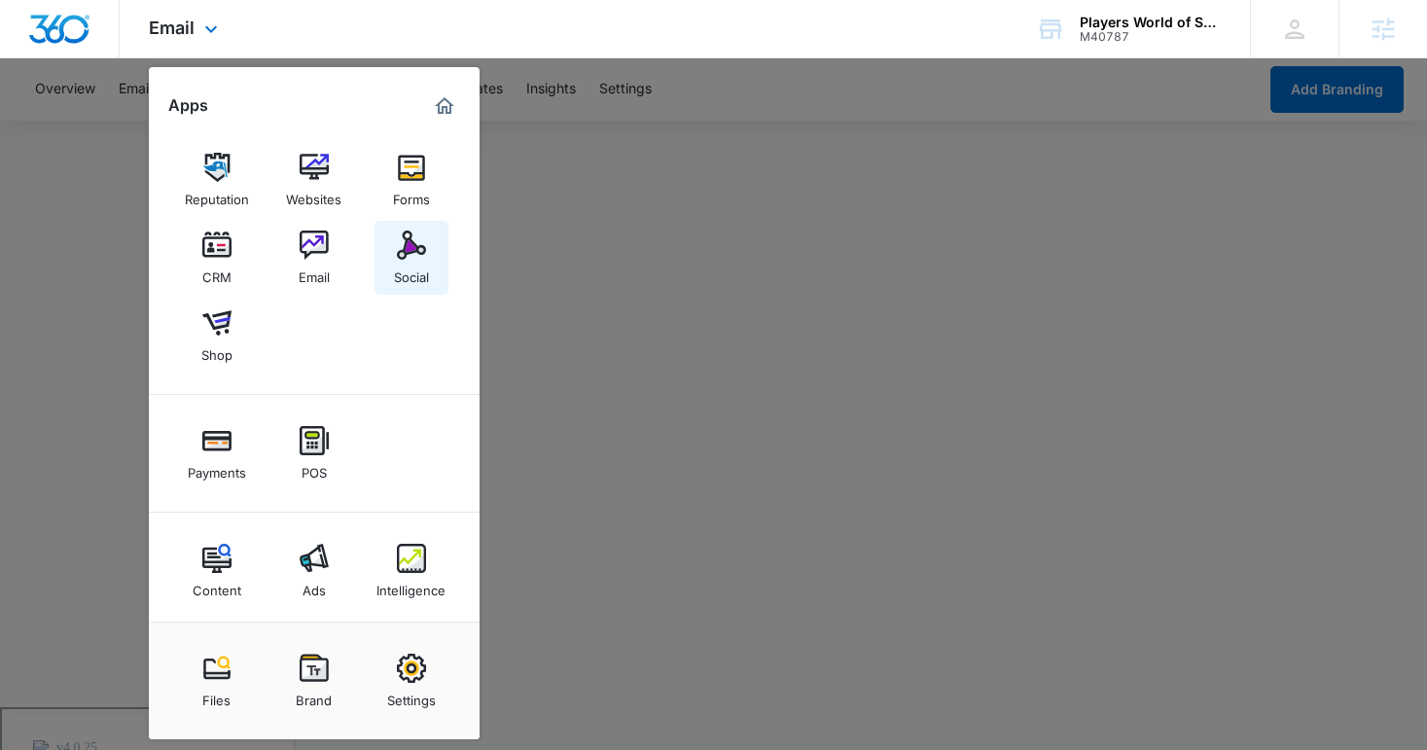
click at [389, 253] on link "Social" at bounding box center [411, 258] width 74 height 74
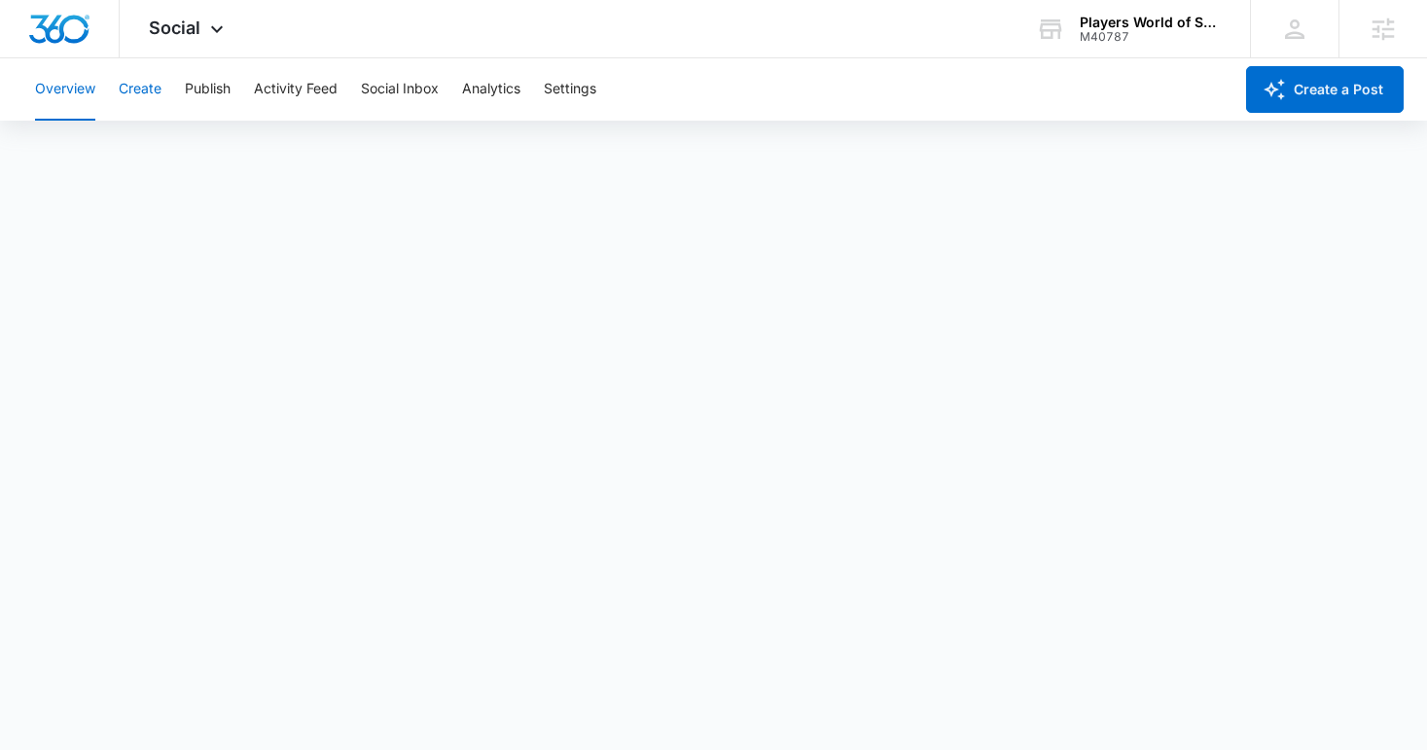
click at [141, 89] on button "Create" at bounding box center [140, 89] width 43 height 62
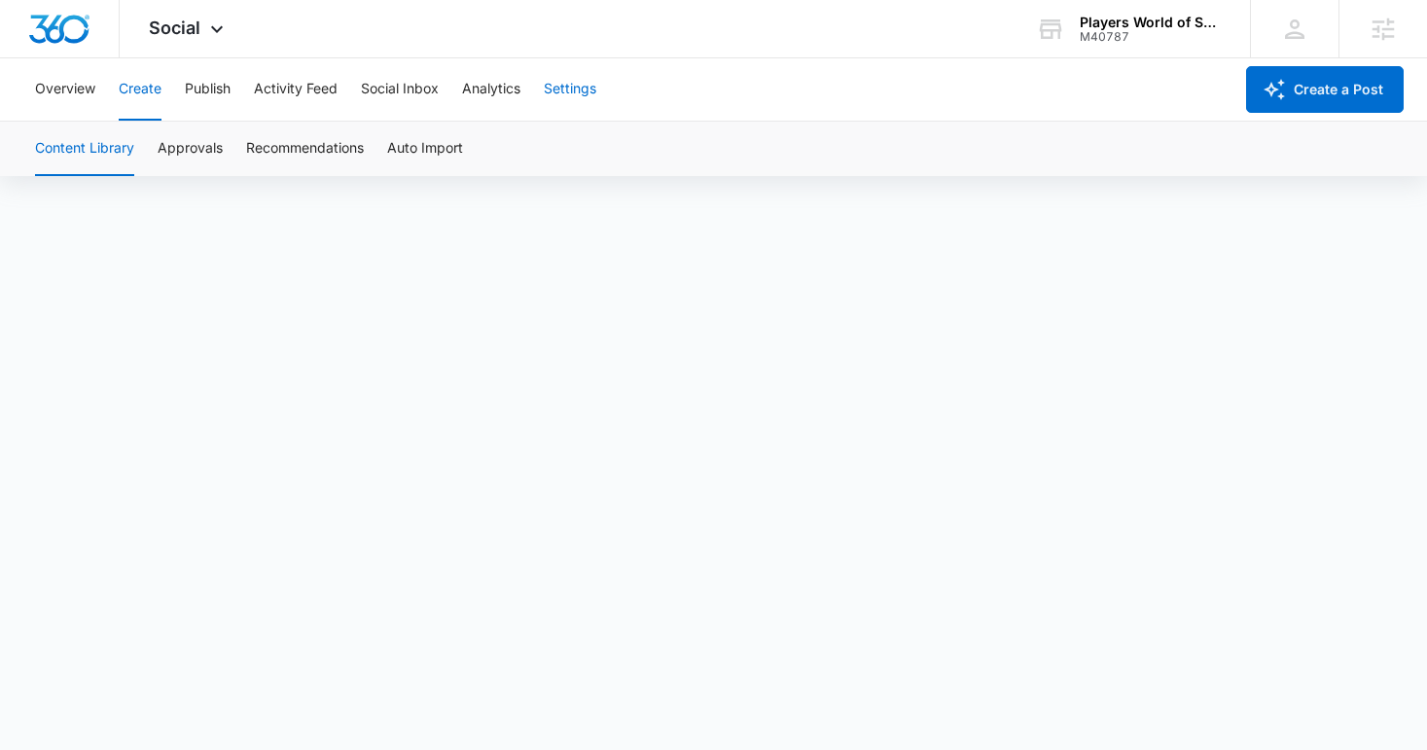
click at [596, 93] on button "Settings" at bounding box center [570, 89] width 53 height 62
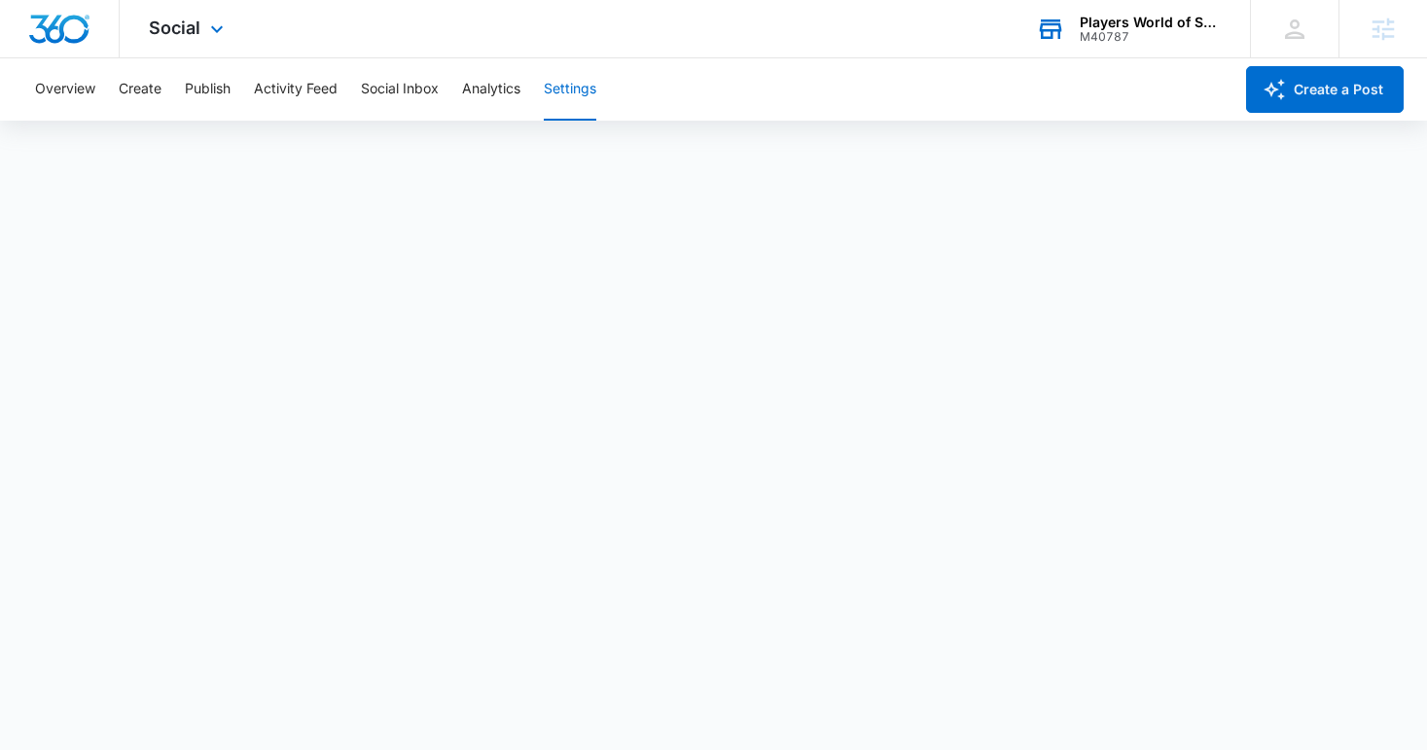
click at [1114, 35] on div "M40787" at bounding box center [1150, 37] width 142 height 14
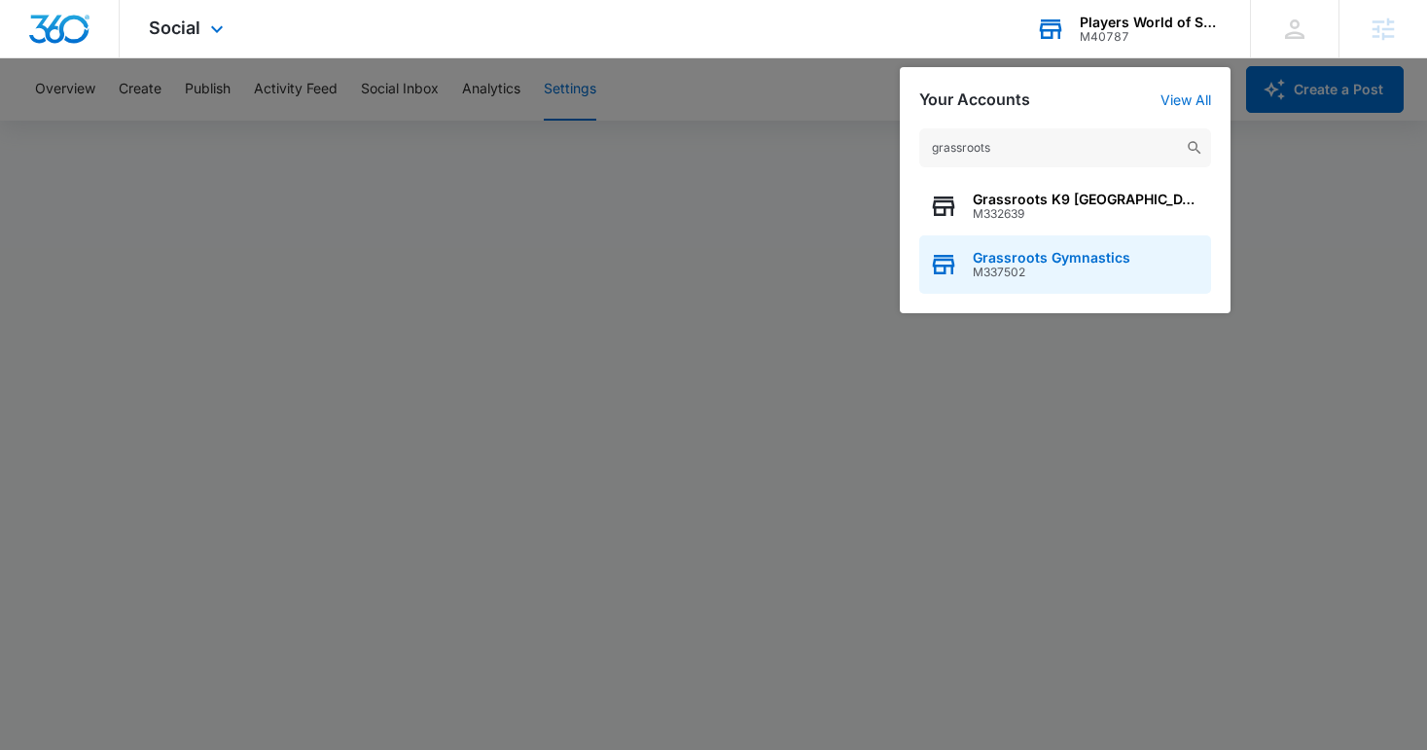
type input "grassroots"
click at [995, 255] on span "Grassroots Gymnastics" at bounding box center [1051, 258] width 158 height 16
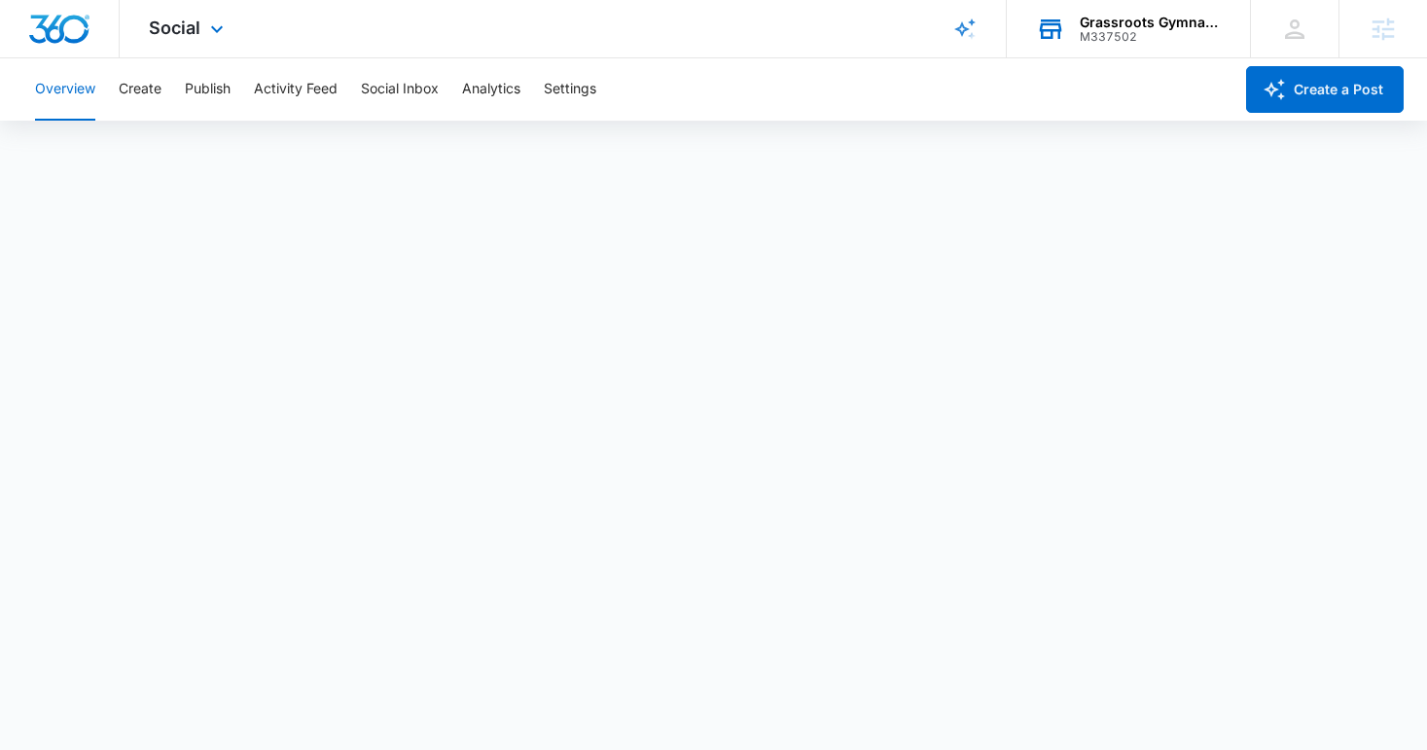
click at [165, 1] on div "Social Apps Reputation Websites Forms CRM Email Social Payments POS Content Ads…" at bounding box center [189, 28] width 138 height 57
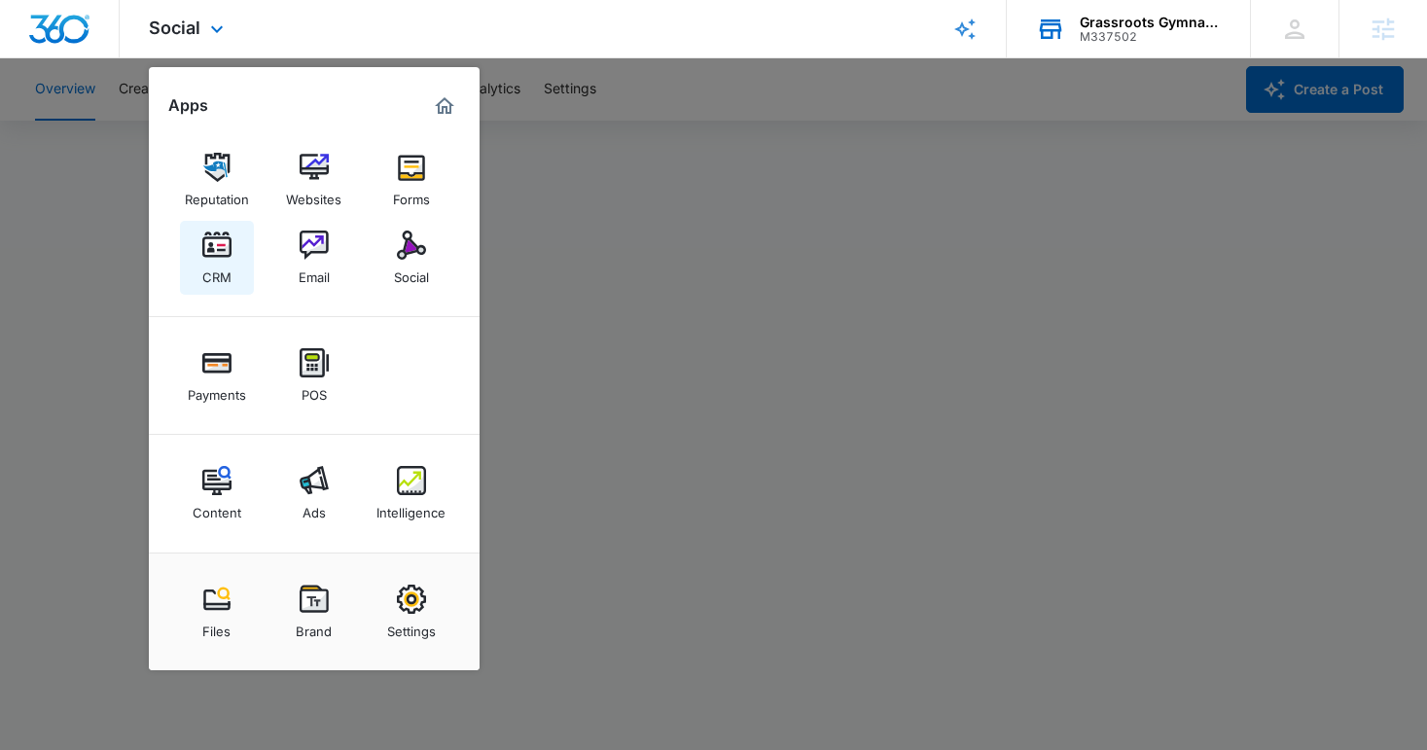
click at [242, 241] on link "CRM" at bounding box center [217, 258] width 74 height 74
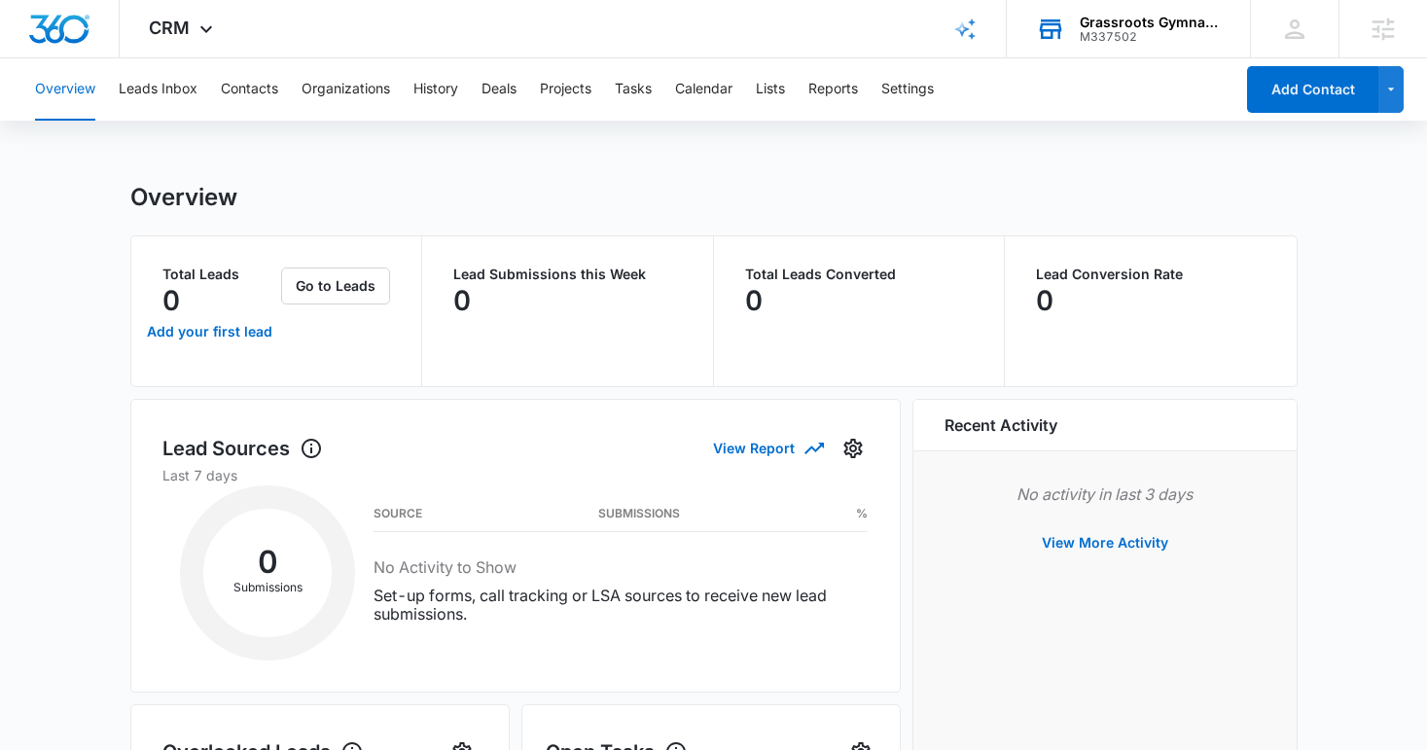
click at [217, 87] on div "Overview Leads Inbox Contacts Organizations History Deals Projects Tasks Calend…" at bounding box center [628, 89] width 1210 height 62
click at [229, 89] on button "Contacts" at bounding box center [249, 89] width 57 height 62
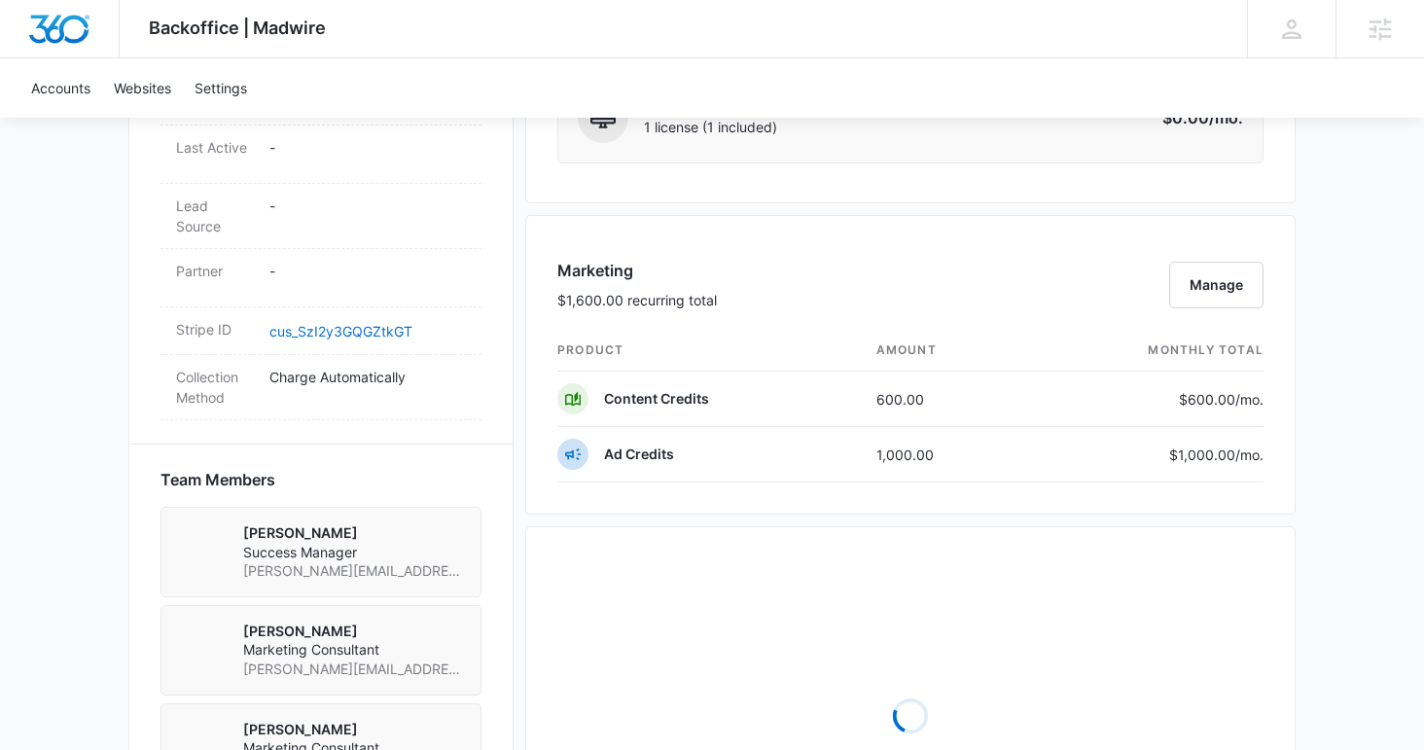
scroll to position [1271, 0]
